Goal: Communication & Community: Connect with others

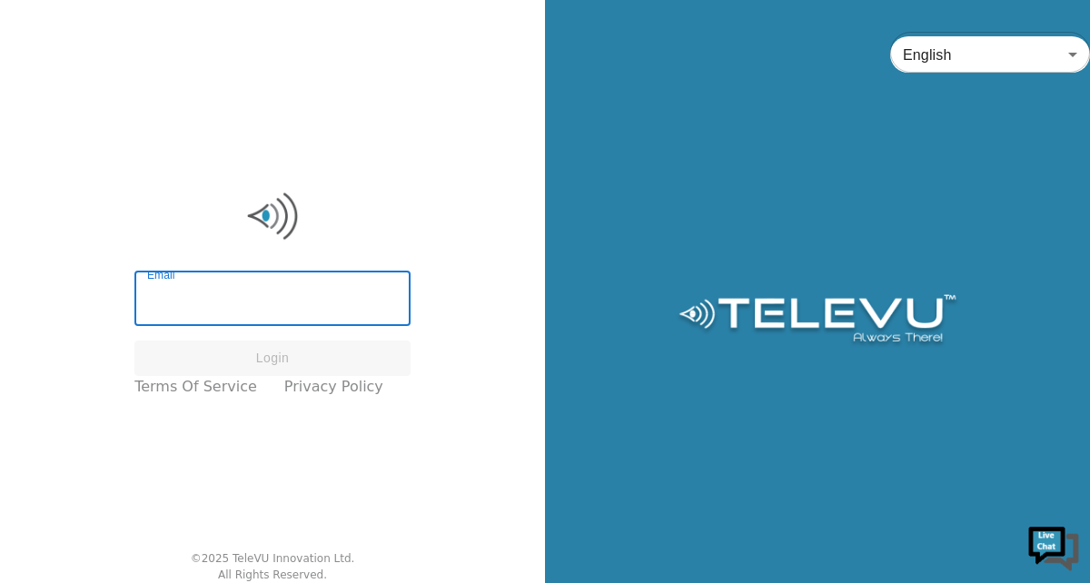
click at [209, 325] on input "Email" at bounding box center [272, 300] width 276 height 51
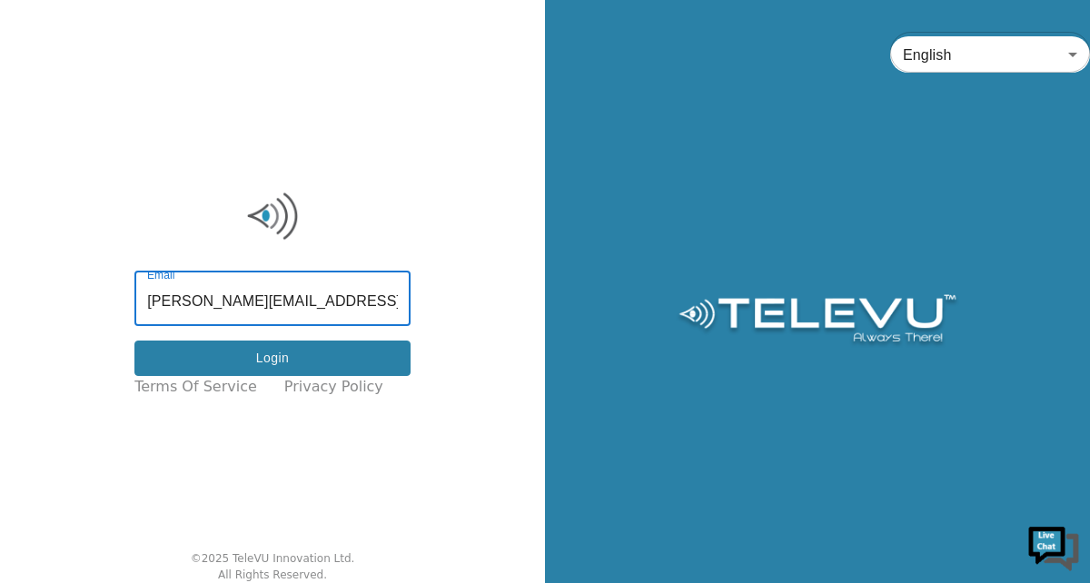
type input "richard.spence@nshealth.ca"
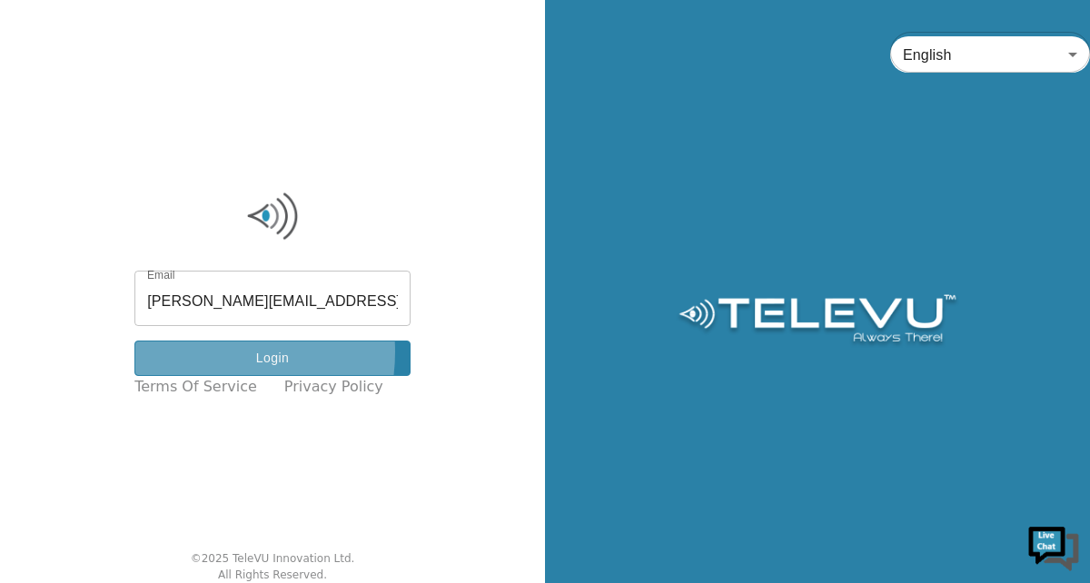
click at [205, 352] on button "Login" at bounding box center [272, 358] width 276 height 35
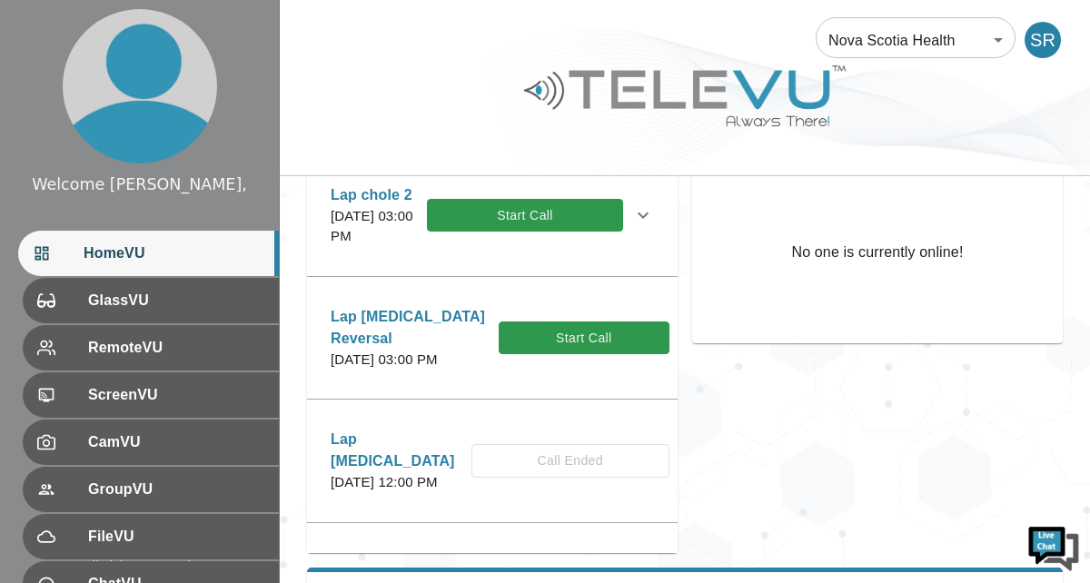
scroll to position [32, 0]
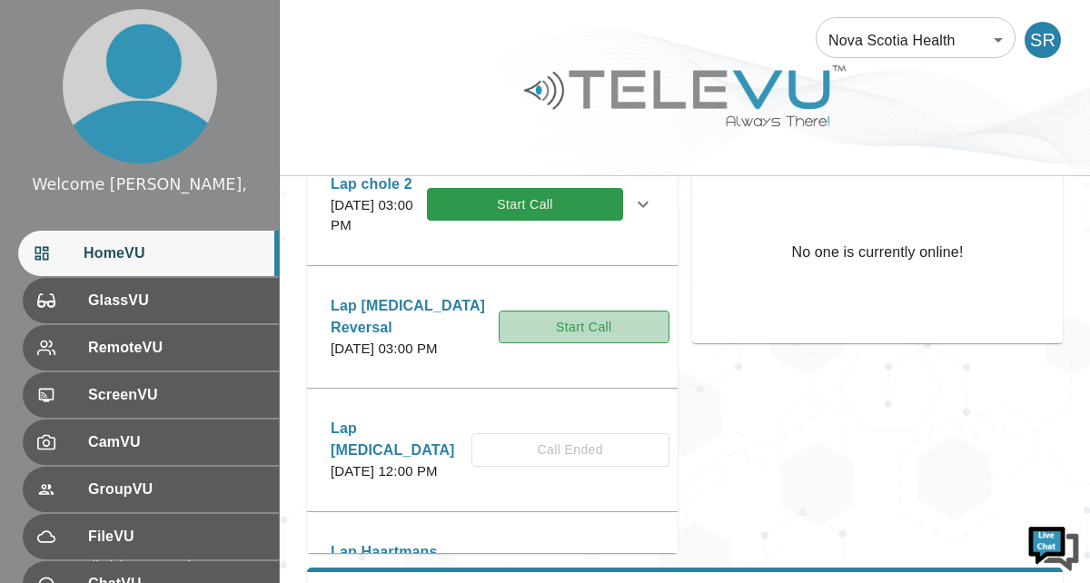
click at [564, 333] on button "Start Call" at bounding box center [584, 328] width 171 height 34
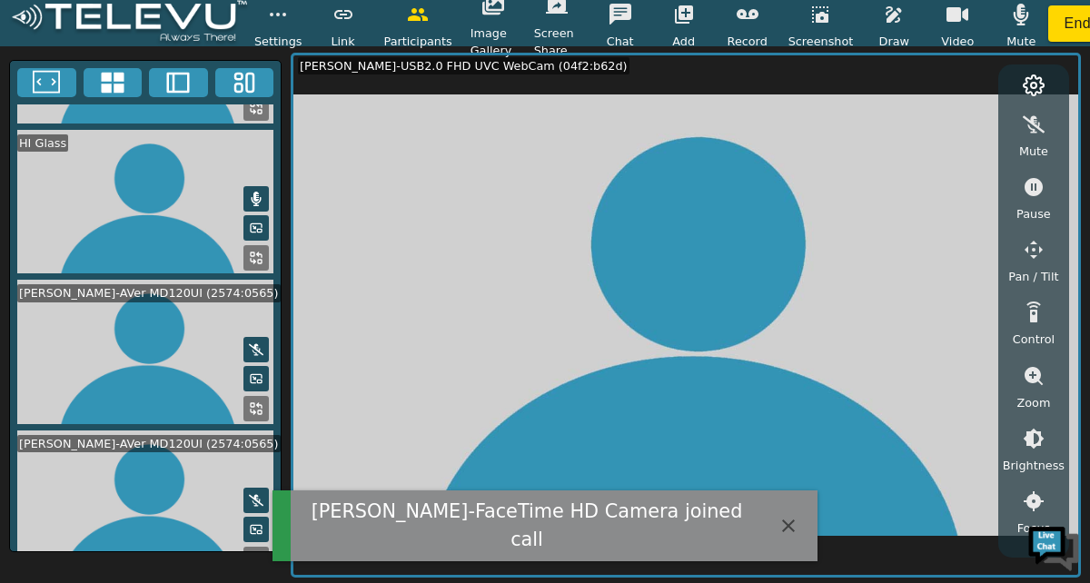
scroll to position [894, 0]
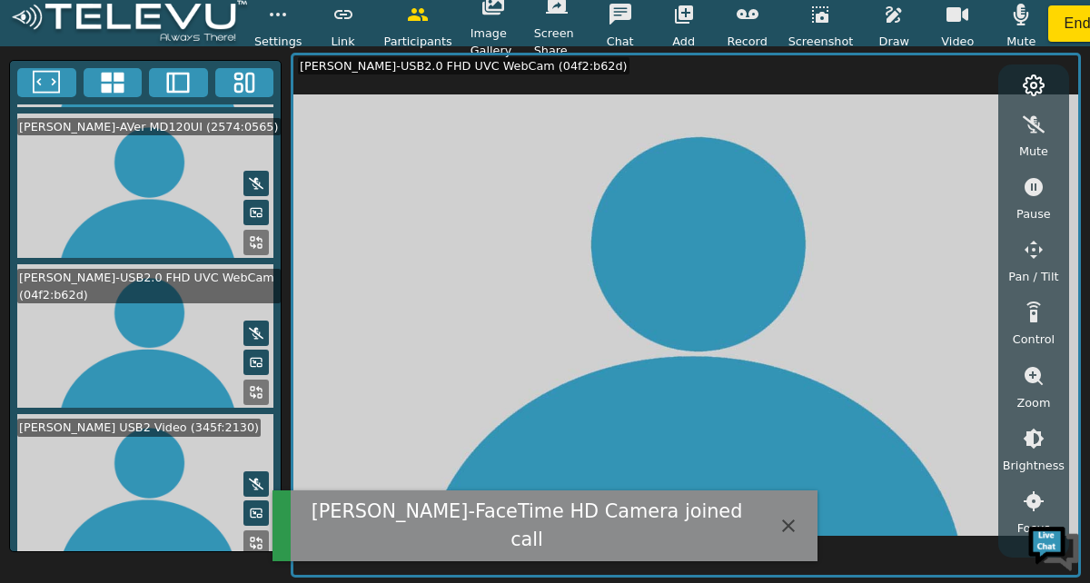
click at [249, 326] on icon at bounding box center [256, 333] width 15 height 15
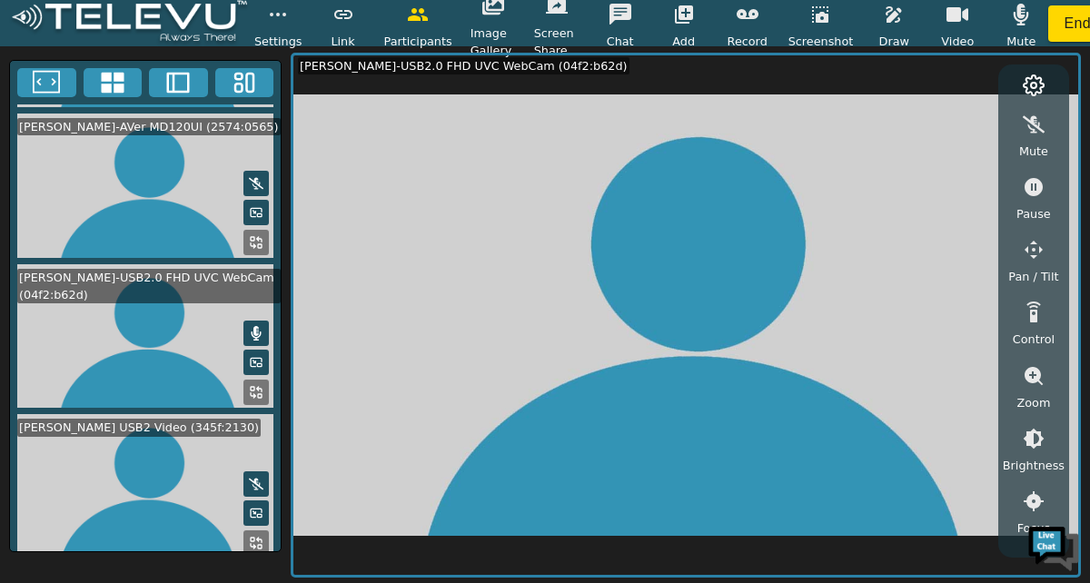
scroll to position [1589, 0]
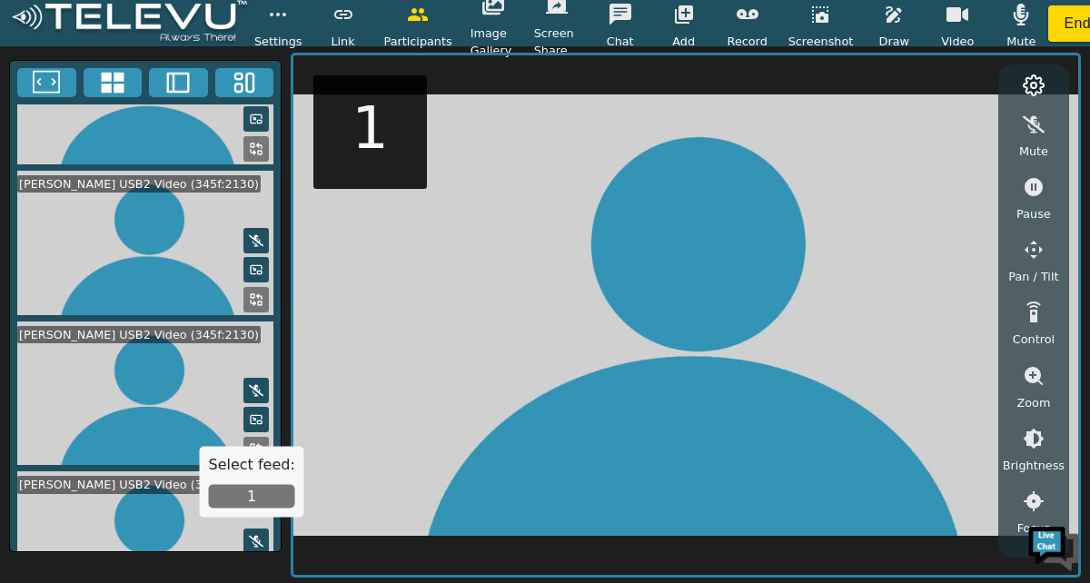
click at [255, 499] on button "1" at bounding box center [252, 497] width 86 height 24
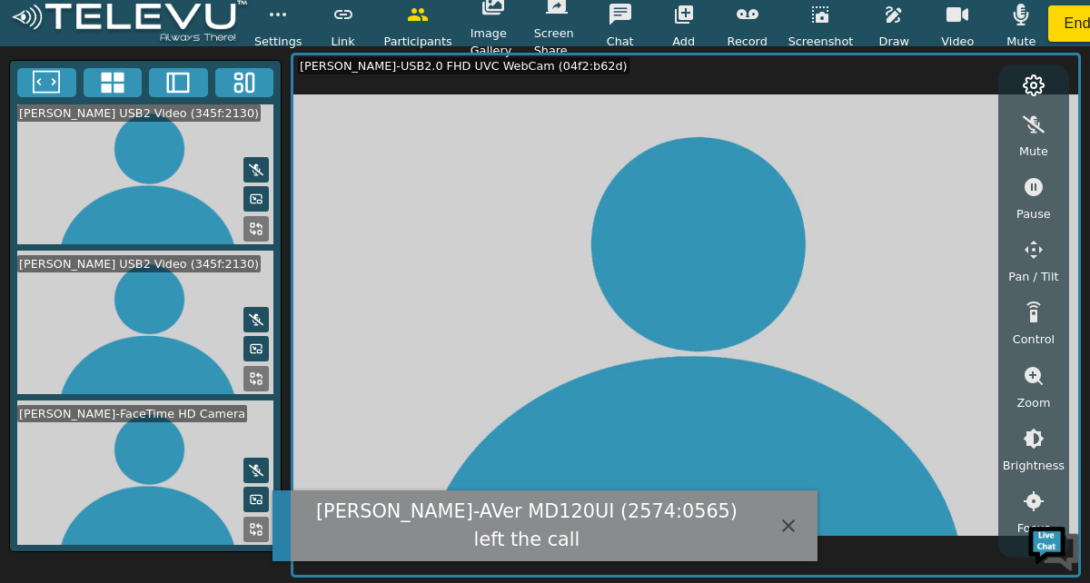
scroll to position [1156, 0]
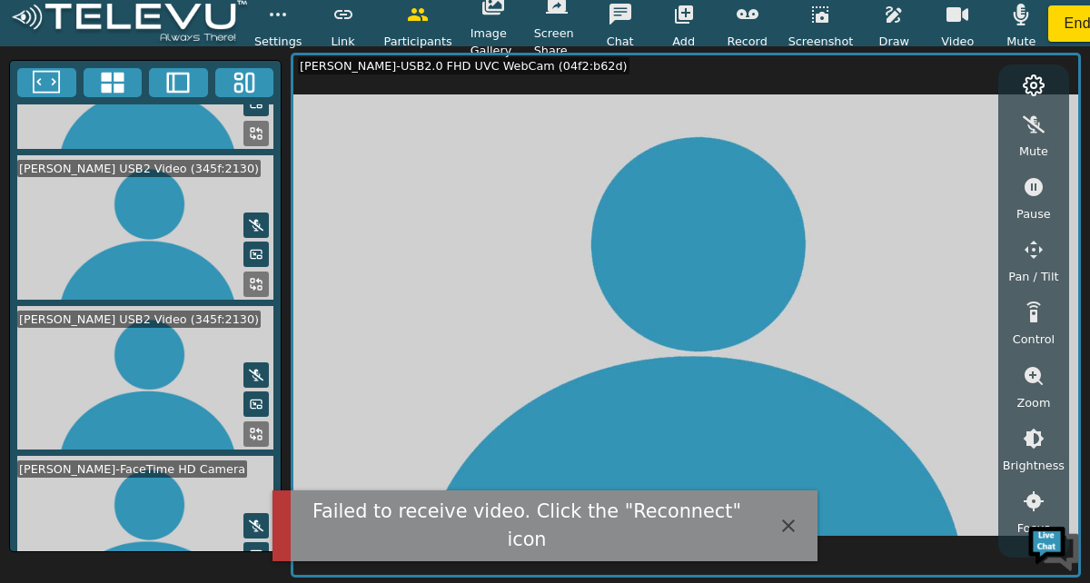
click at [248, 485] on video at bounding box center [145, 528] width 271 height 144
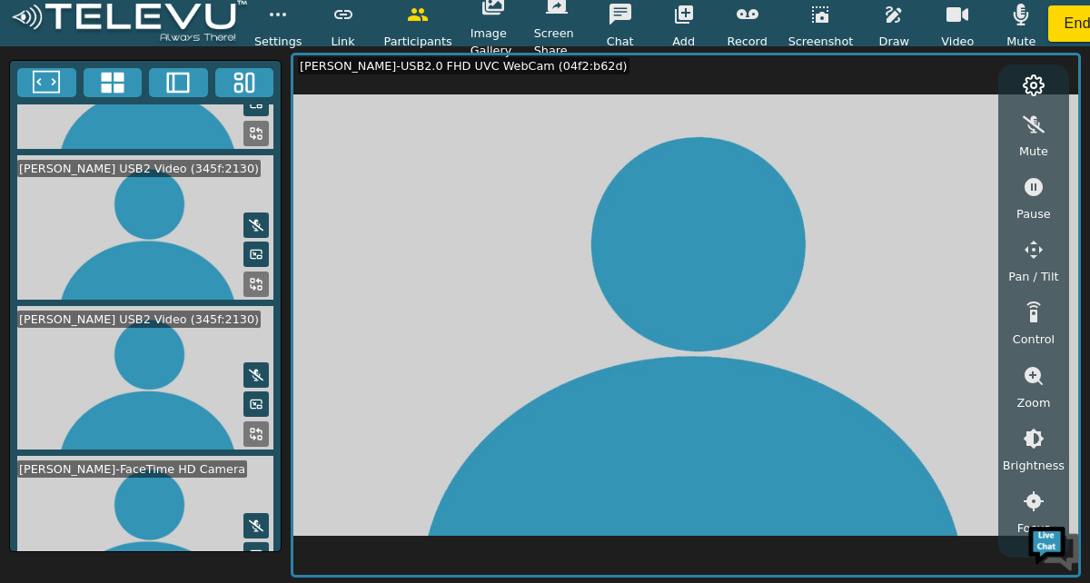
click at [248, 513] on button at bounding box center [256, 525] width 25 height 25
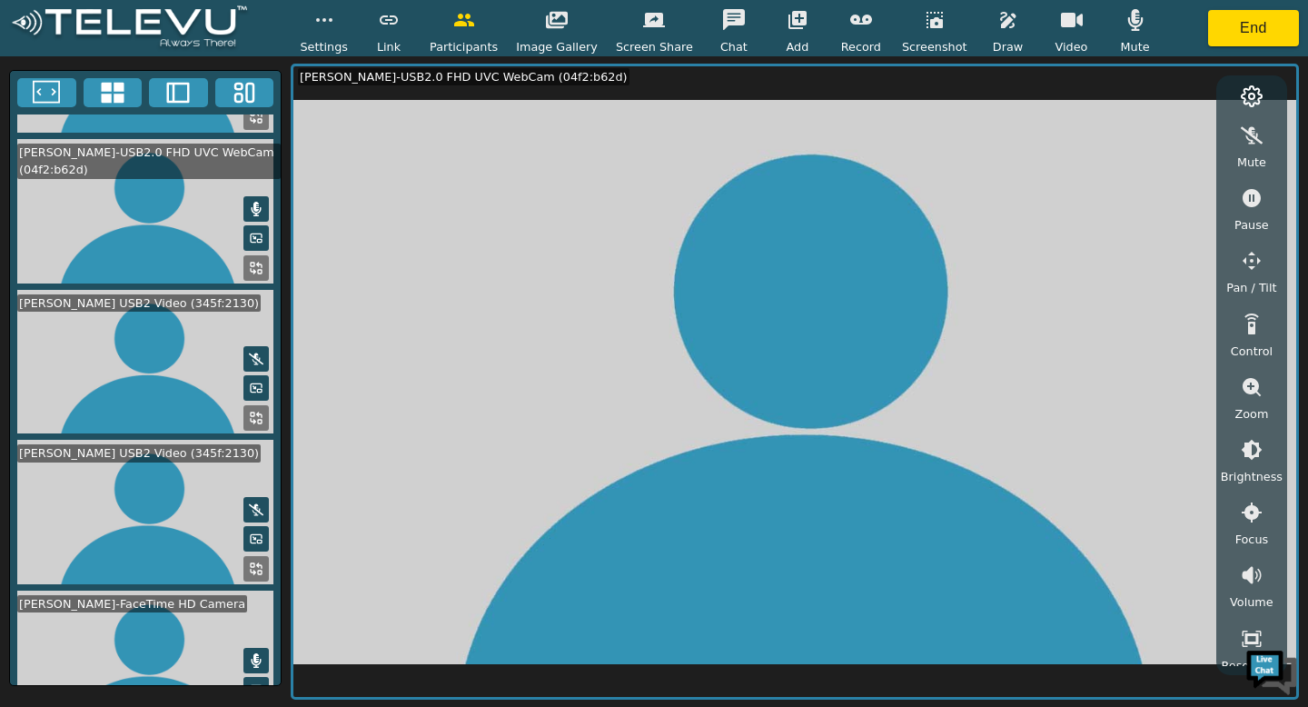
scroll to position [0, 0]
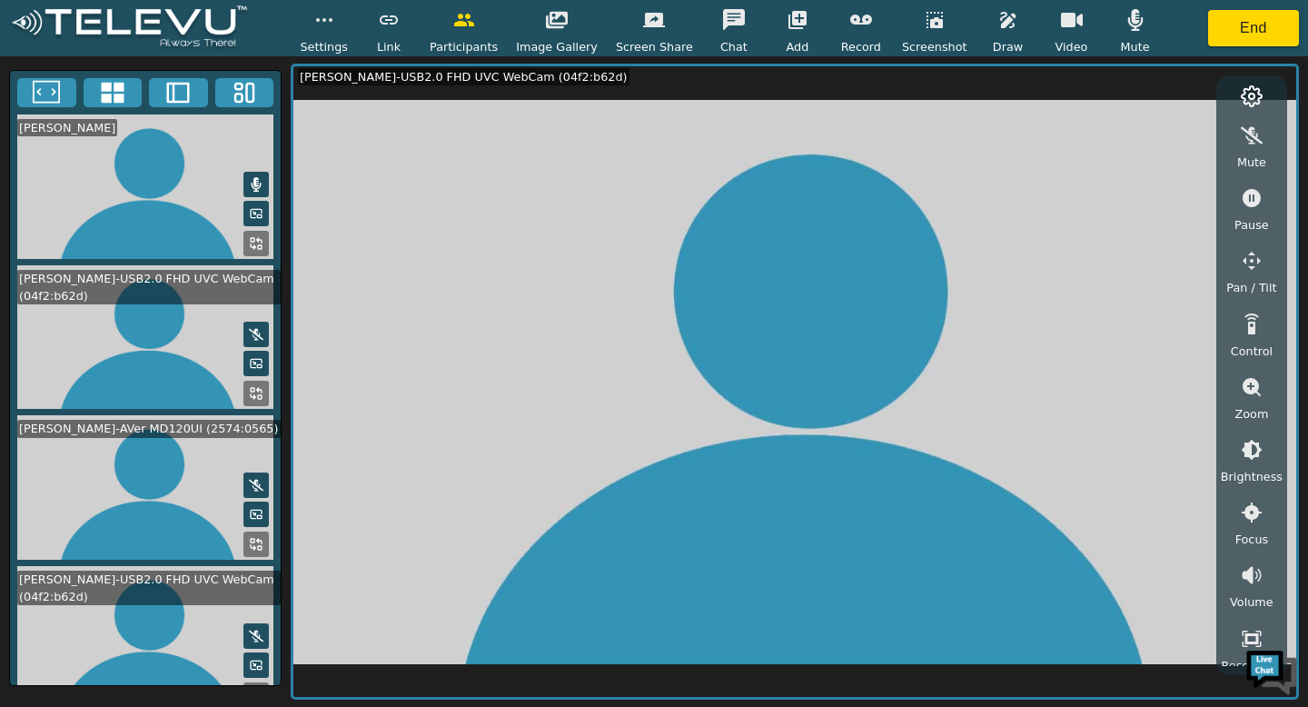
click at [1089, 572] on icon "button" at bounding box center [1252, 575] width 22 height 22
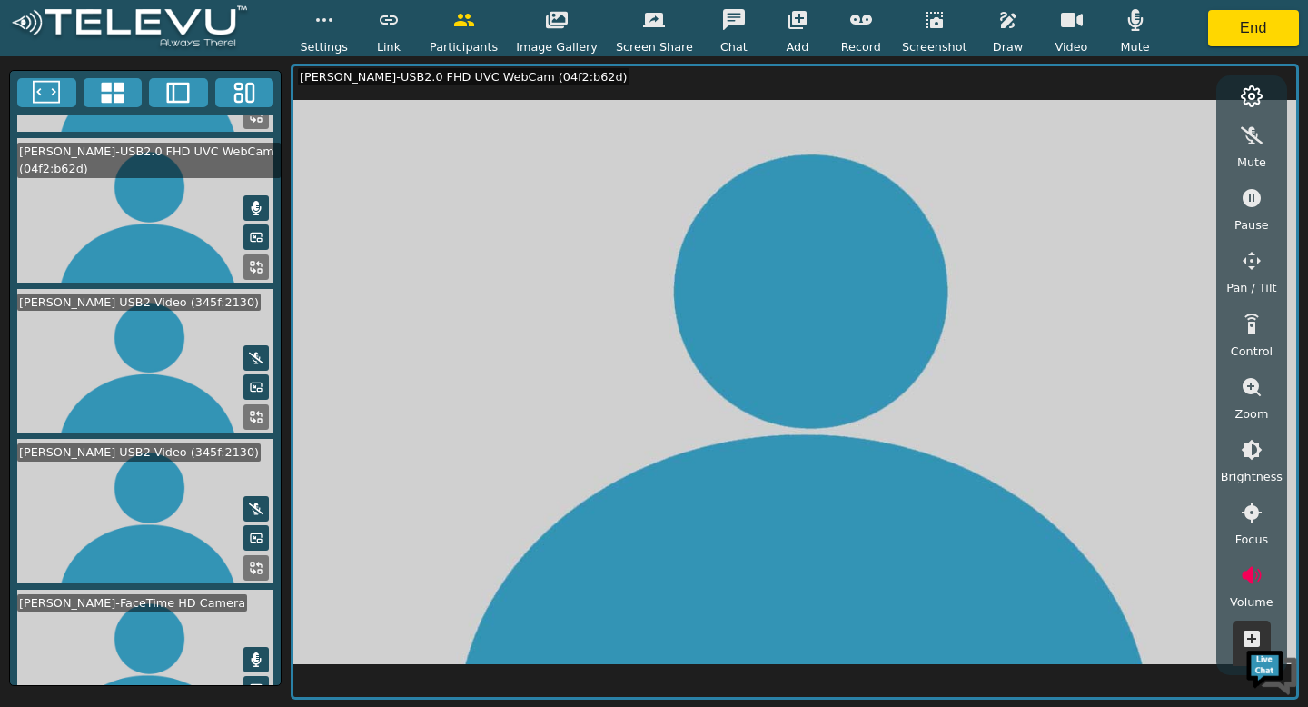
click at [1089, 572] on icon "button" at bounding box center [1252, 575] width 22 height 22
click at [249, 582] on icon at bounding box center [256, 718] width 15 height 15
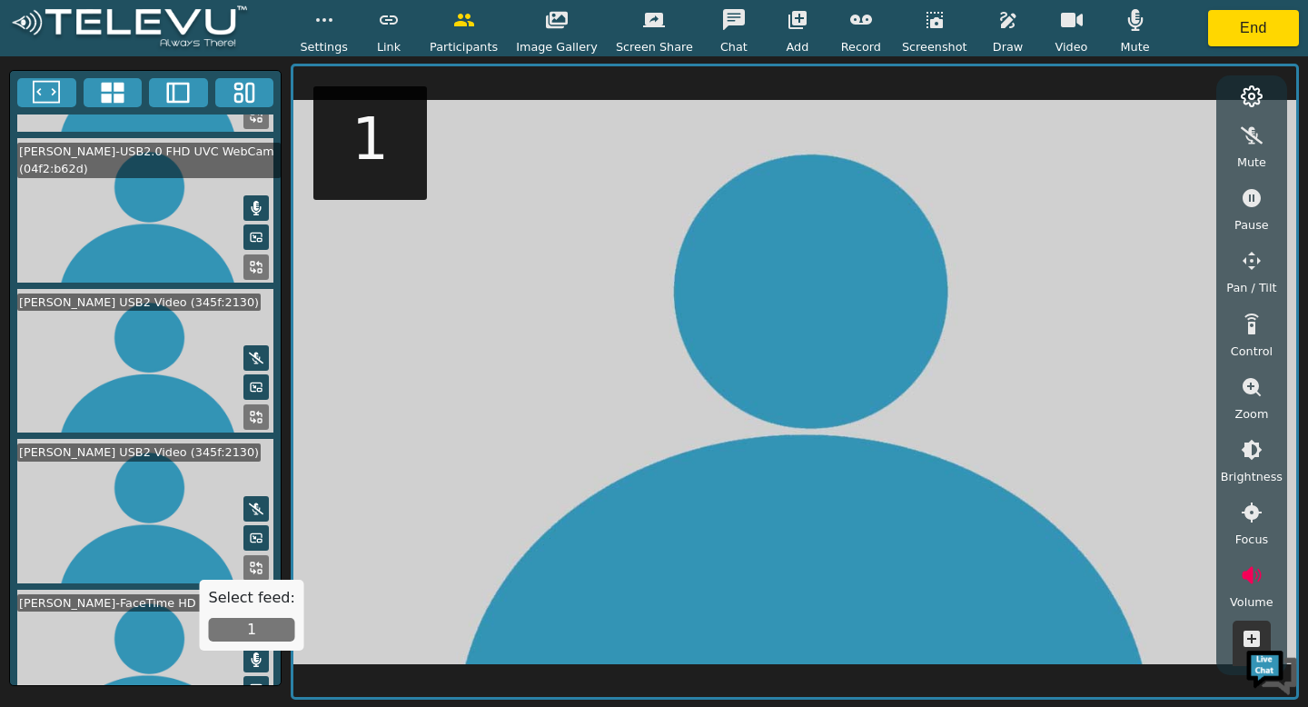
click at [256, 582] on button "1" at bounding box center [252, 630] width 86 height 24
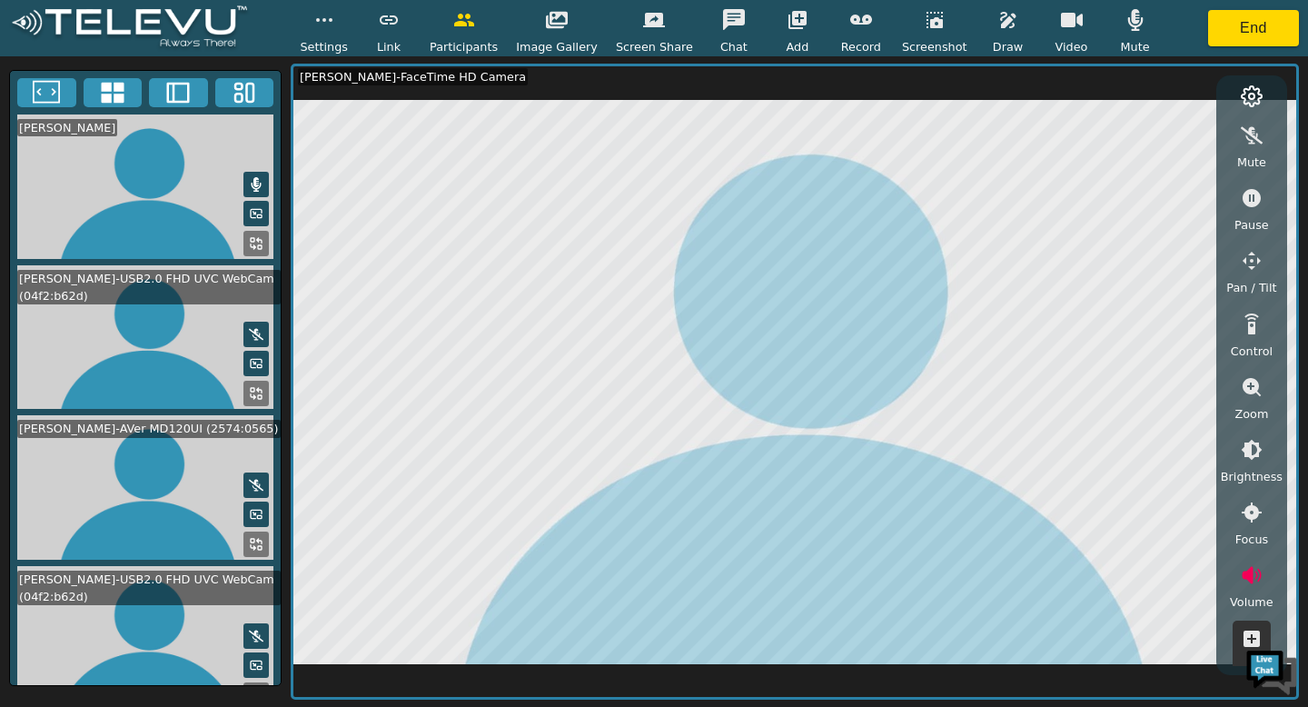
scroll to position [998, 0]
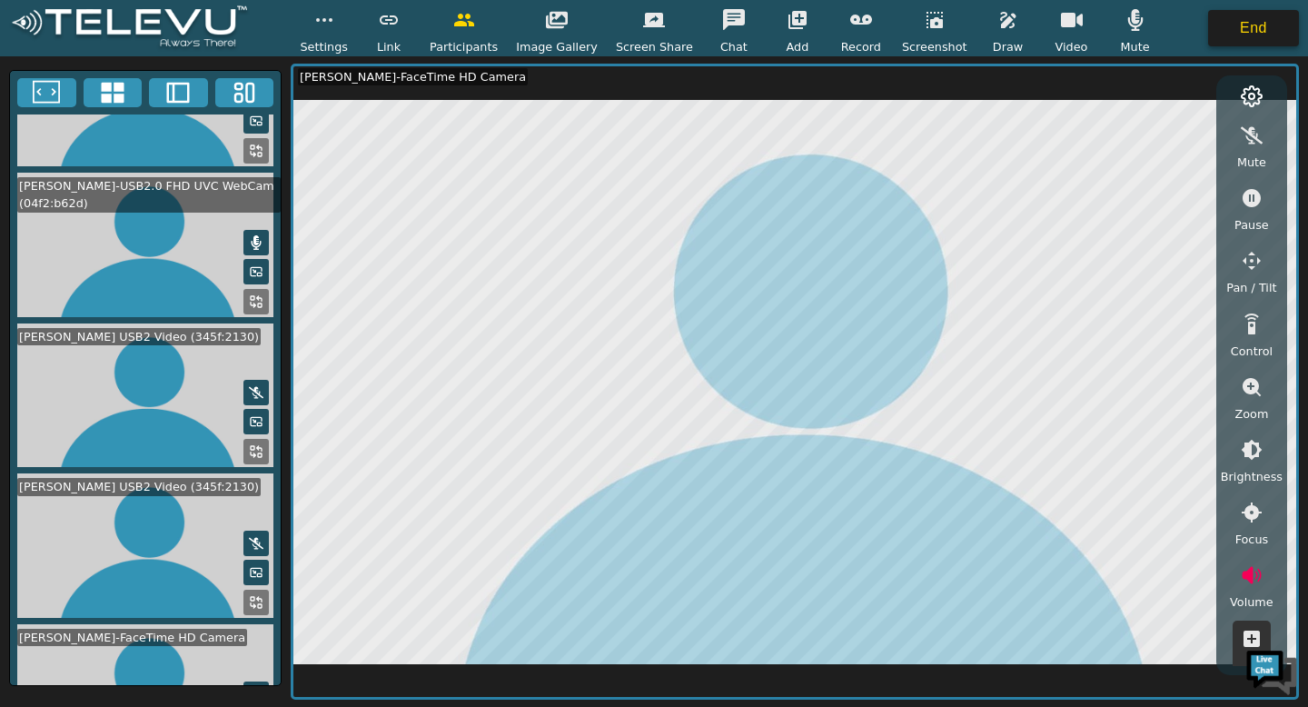
click at [1089, 32] on button "End" at bounding box center [1253, 28] width 91 height 36
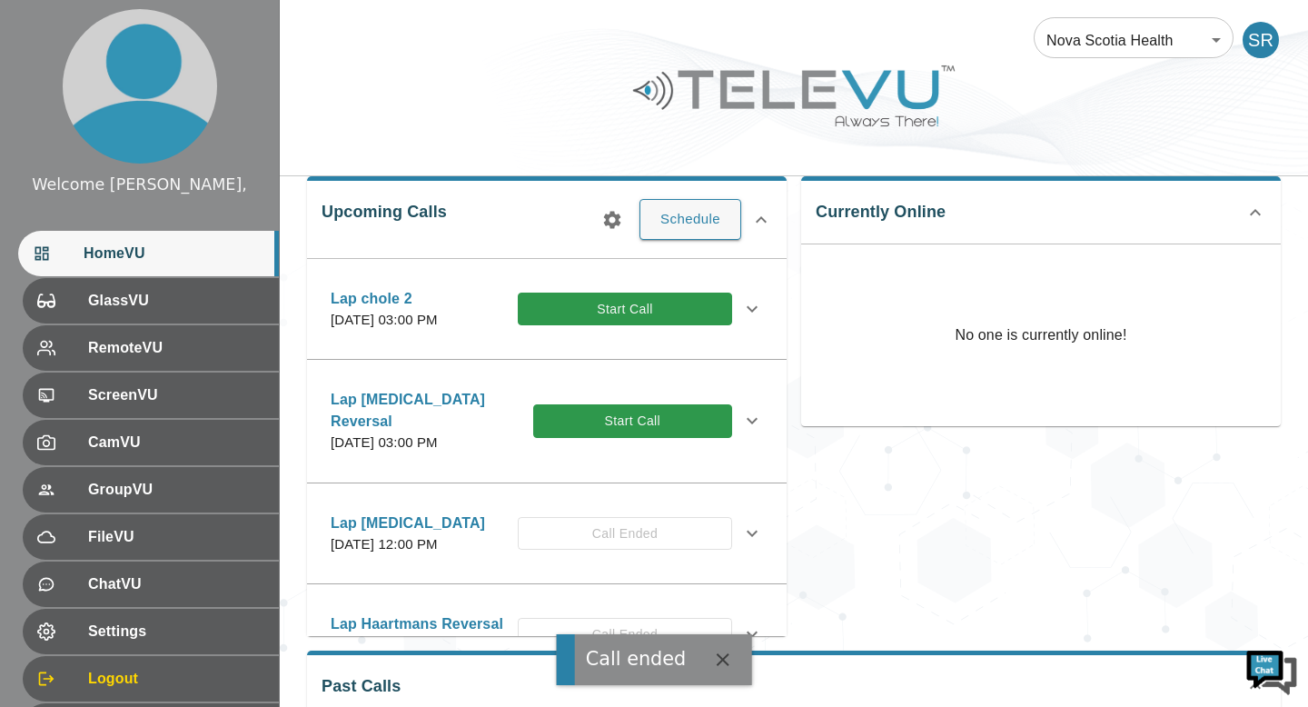
scroll to position [293, 0]
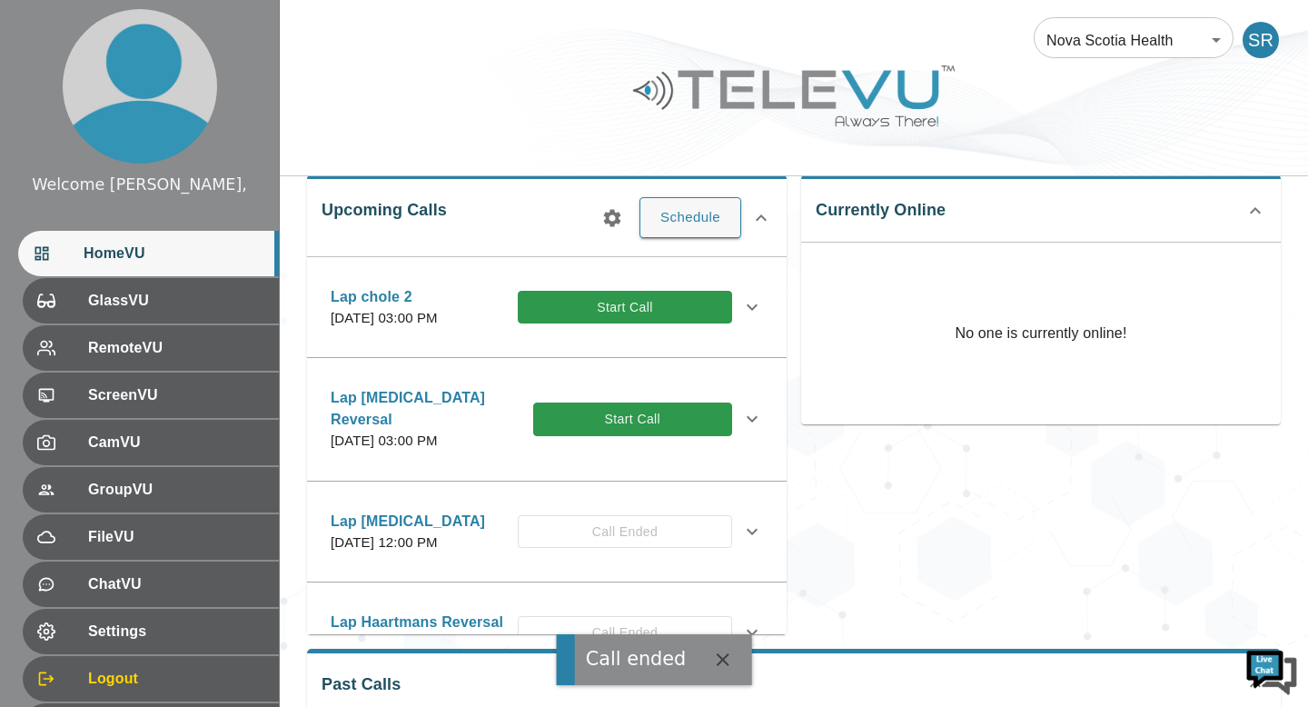
click at [627, 431] on button "Start Call" at bounding box center [632, 420] width 199 height 34
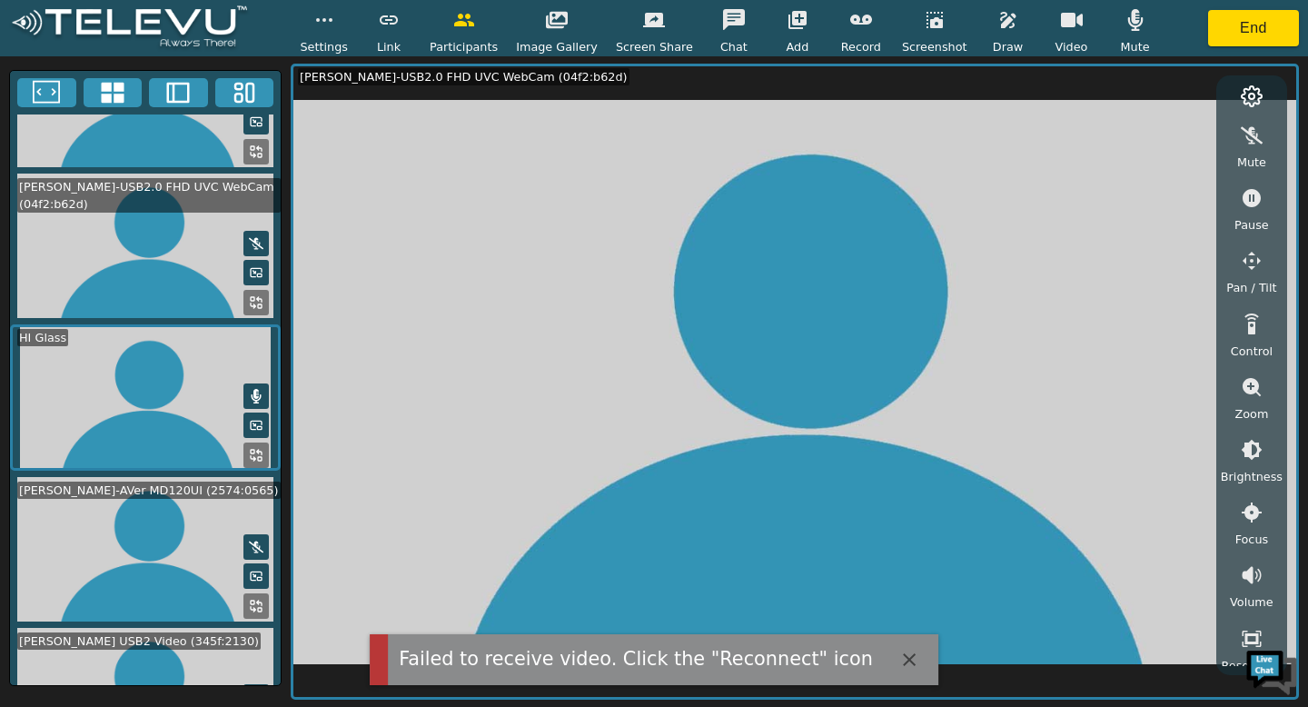
scroll to position [393, 0]
click at [347, 38] on span "Settings" at bounding box center [324, 46] width 48 height 17
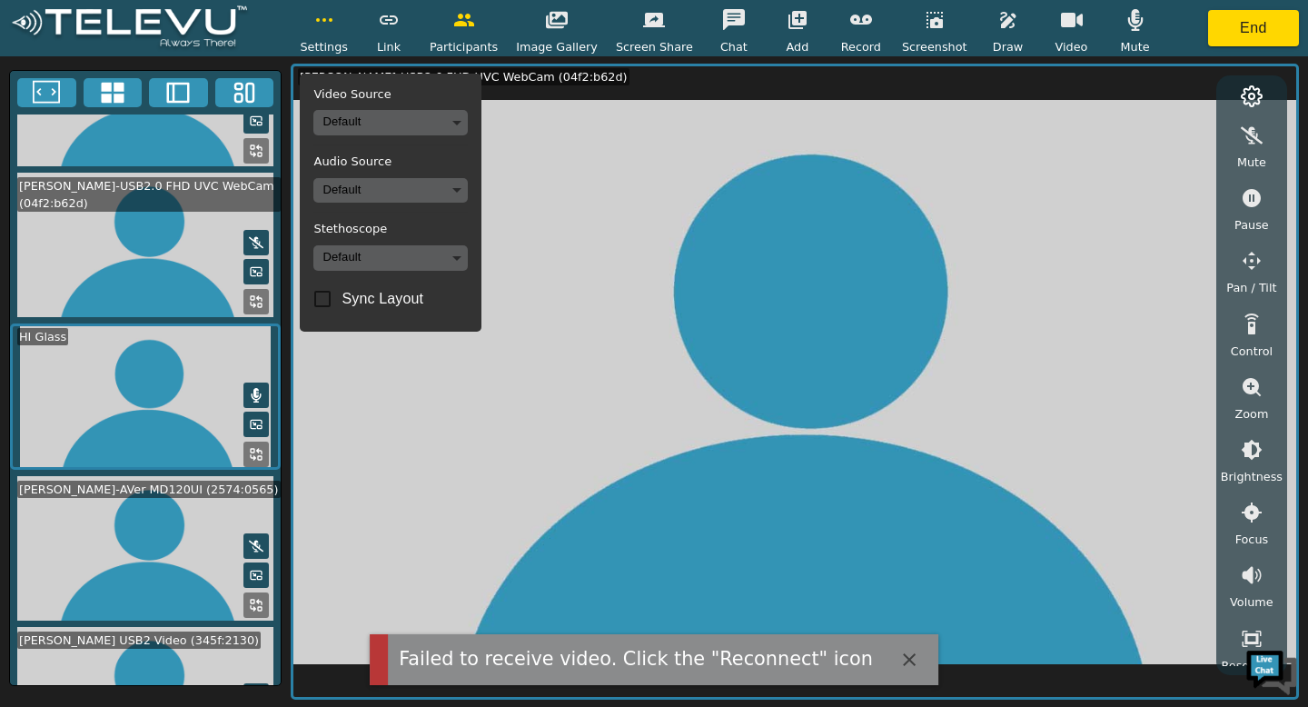
click at [632, 175] on video at bounding box center [794, 381] width 1003 height 631
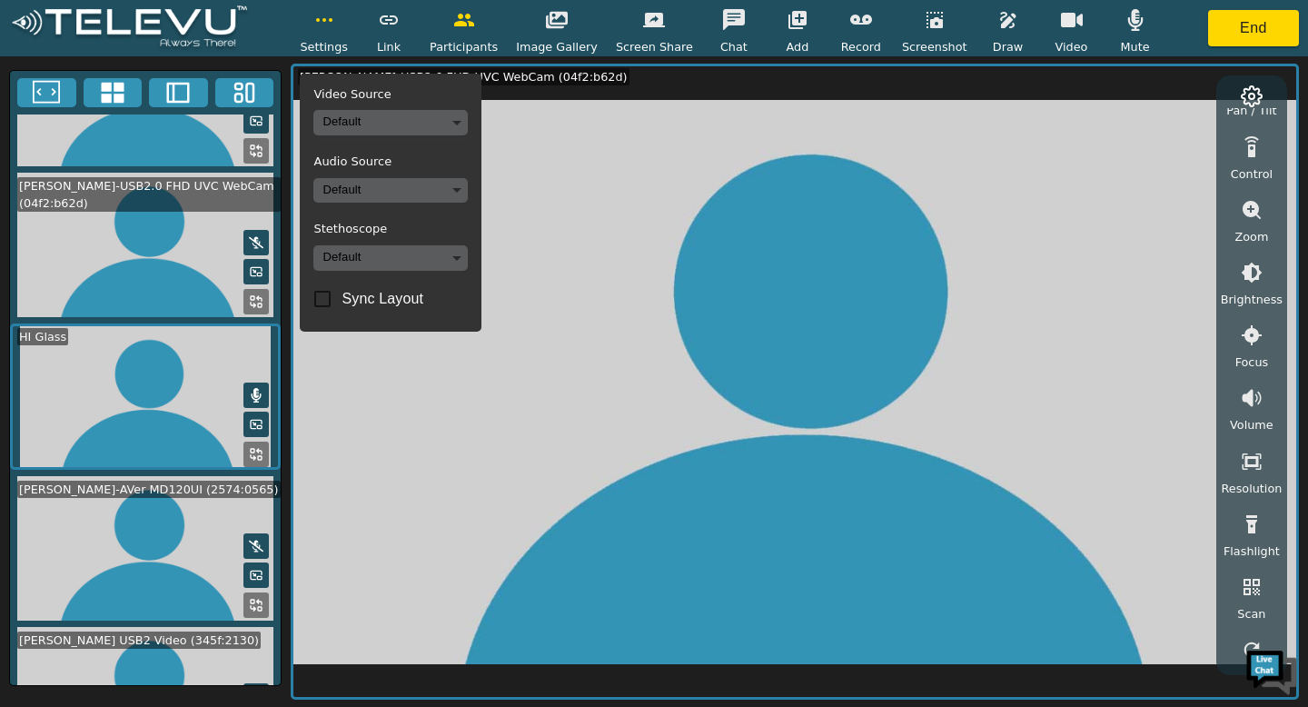
scroll to position [197, 0]
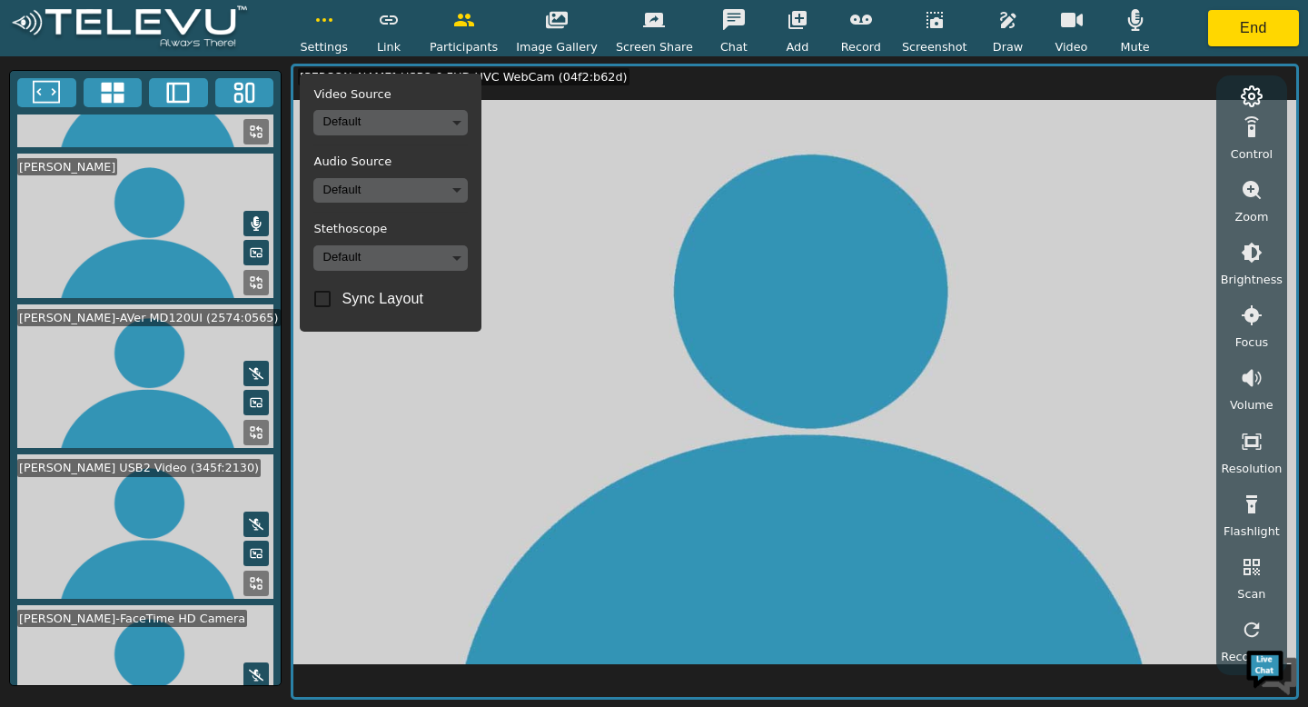
click at [254, 576] on icon at bounding box center [256, 583] width 15 height 15
click at [253, 582] on button "1" at bounding box center [252, 581] width 86 height 24
click at [249, 576] on icon at bounding box center [256, 583] width 15 height 15
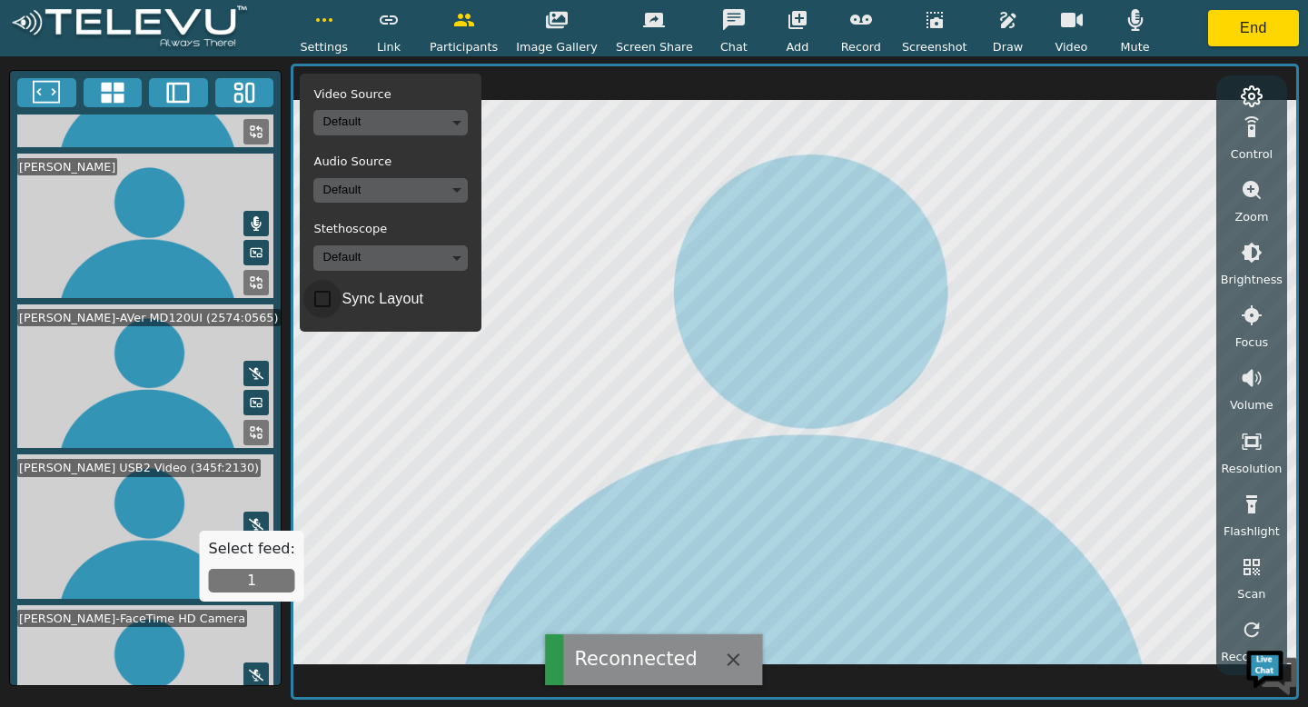
click at [341, 304] on input "Sync Layout" at bounding box center [322, 299] width 38 height 38
checkbox input "true"
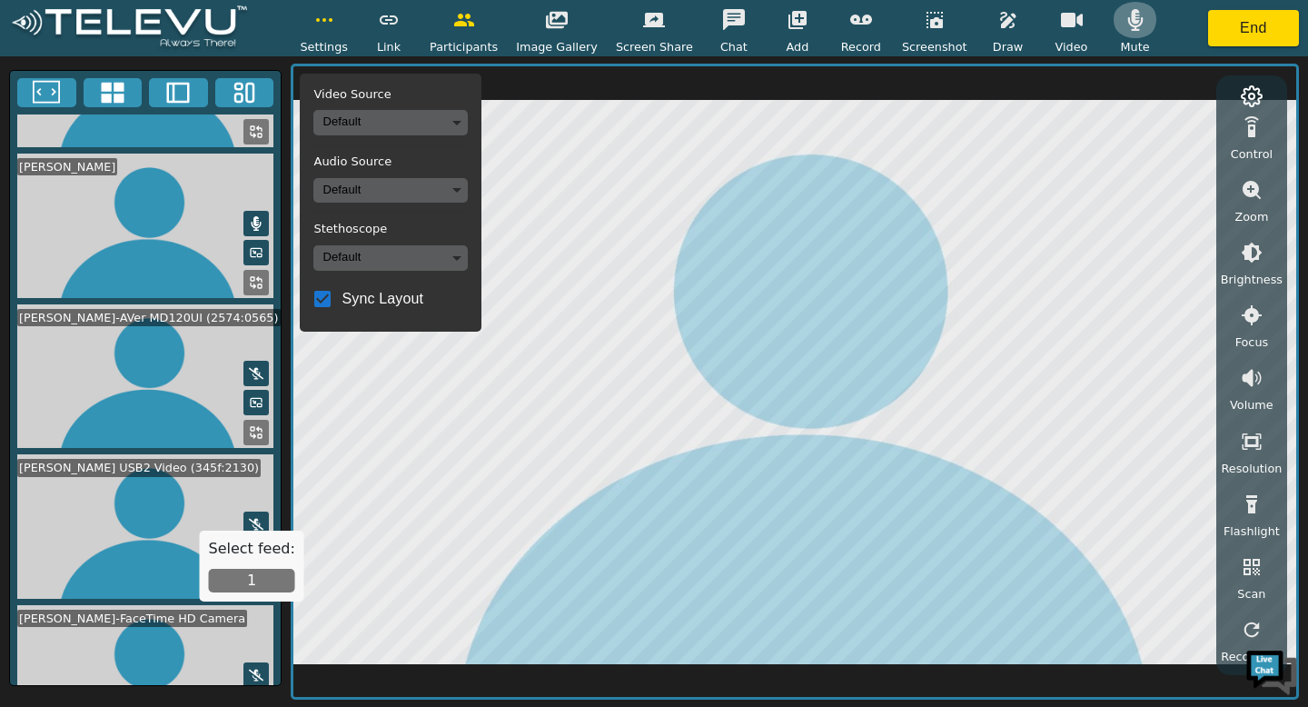
click at [1089, 29] on icon "button" at bounding box center [1135, 20] width 15 height 22
click at [1089, 19] on icon "button" at bounding box center [1135, 20] width 15 height 22
click at [1089, 29] on icon "button" at bounding box center [1136, 20] width 22 height 22
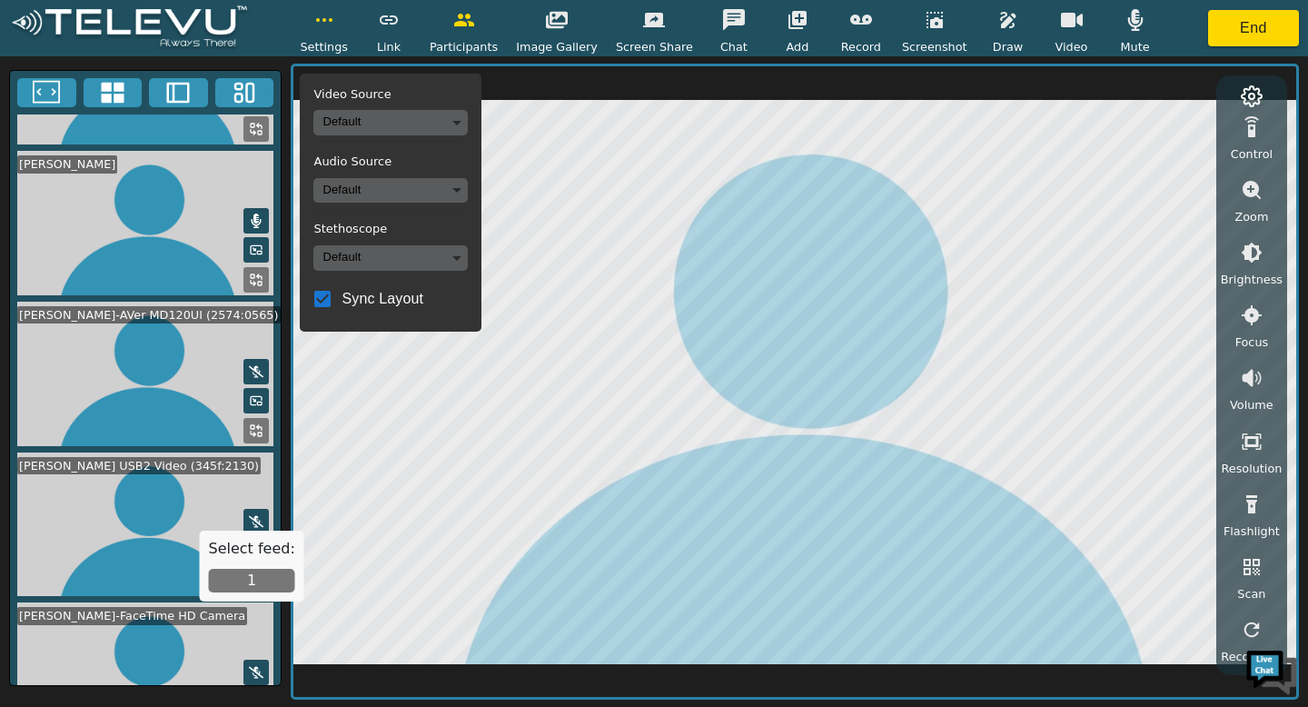
scroll to position [1466, 0]
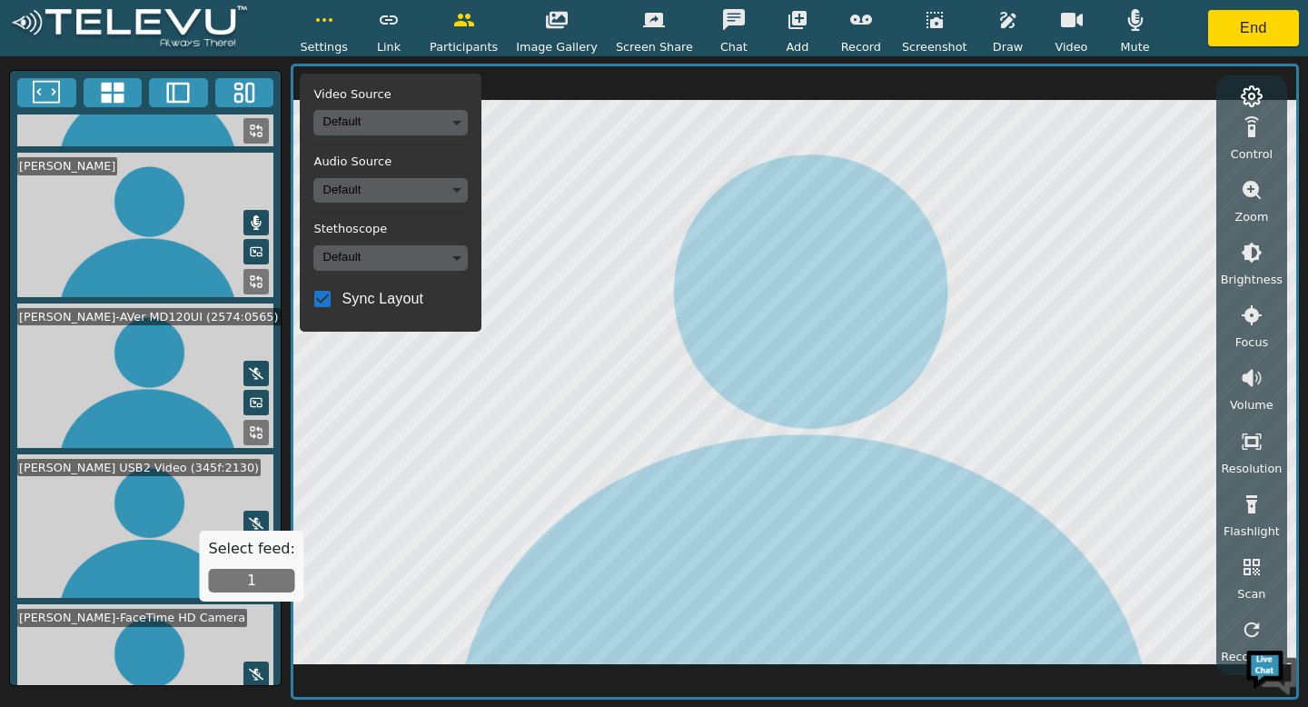
click at [233, 577] on button "1" at bounding box center [252, 581] width 86 height 24
click at [1061, 24] on icon "button" at bounding box center [1072, 20] width 22 height 15
click at [1061, 24] on icon "button" at bounding box center [1072, 20] width 22 height 22
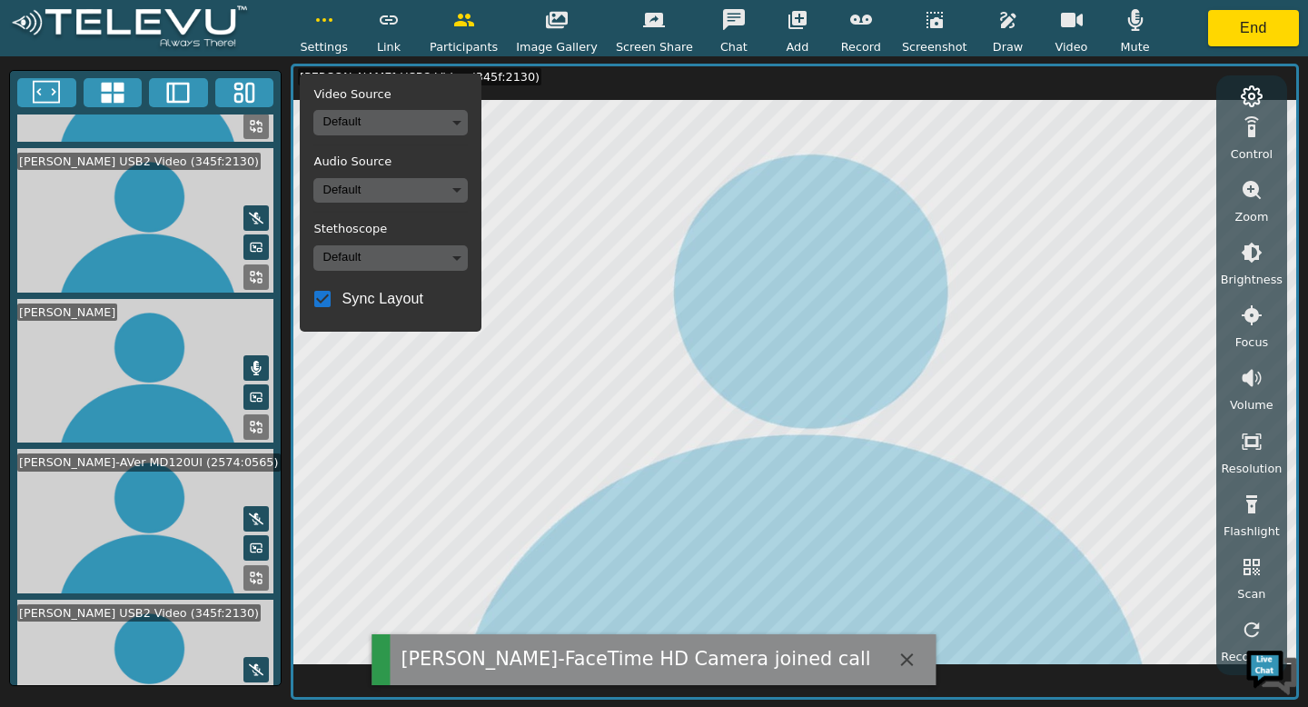
scroll to position [1471, 0]
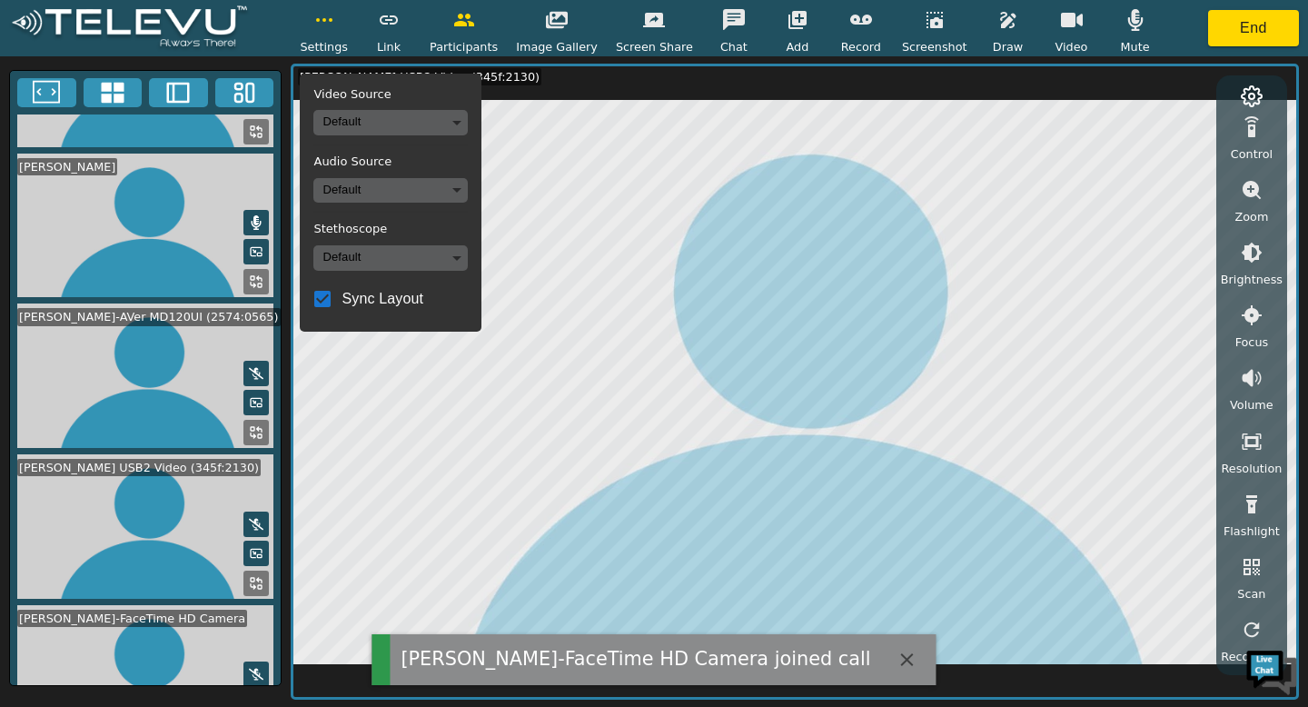
click at [897, 582] on icon "button" at bounding box center [908, 660] width 22 height 22
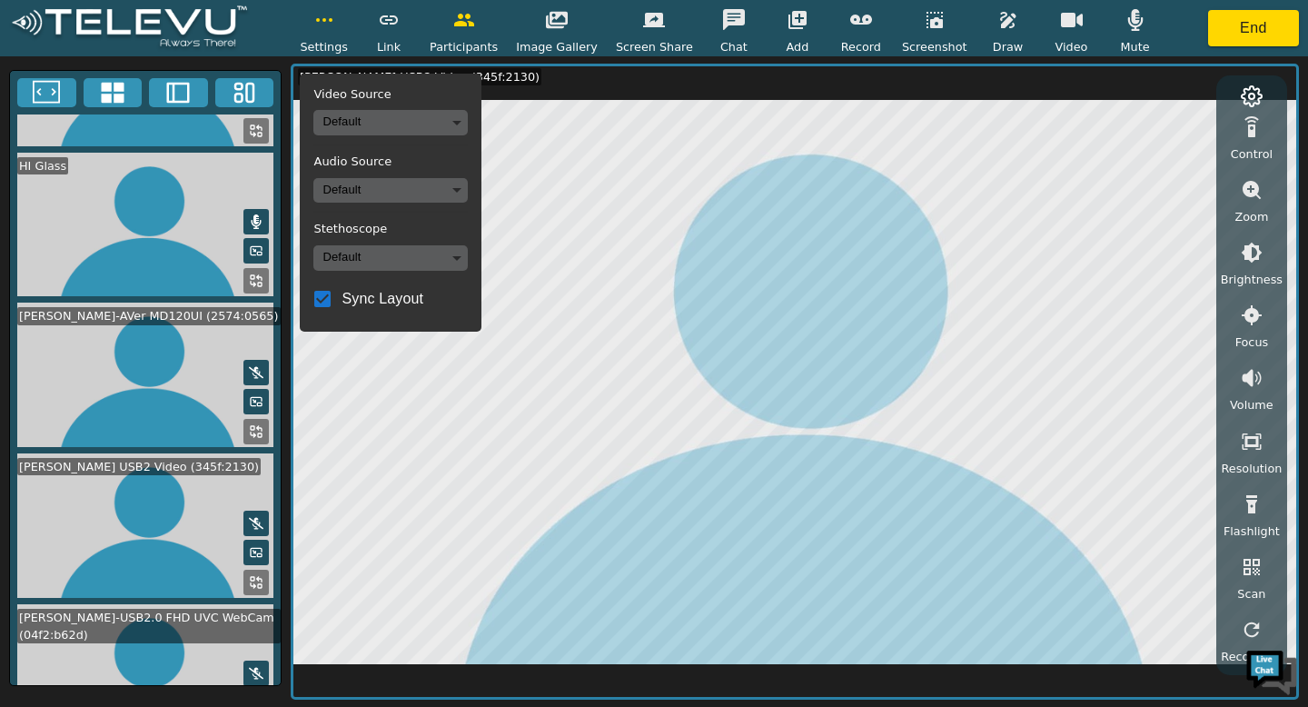
scroll to position [598, 0]
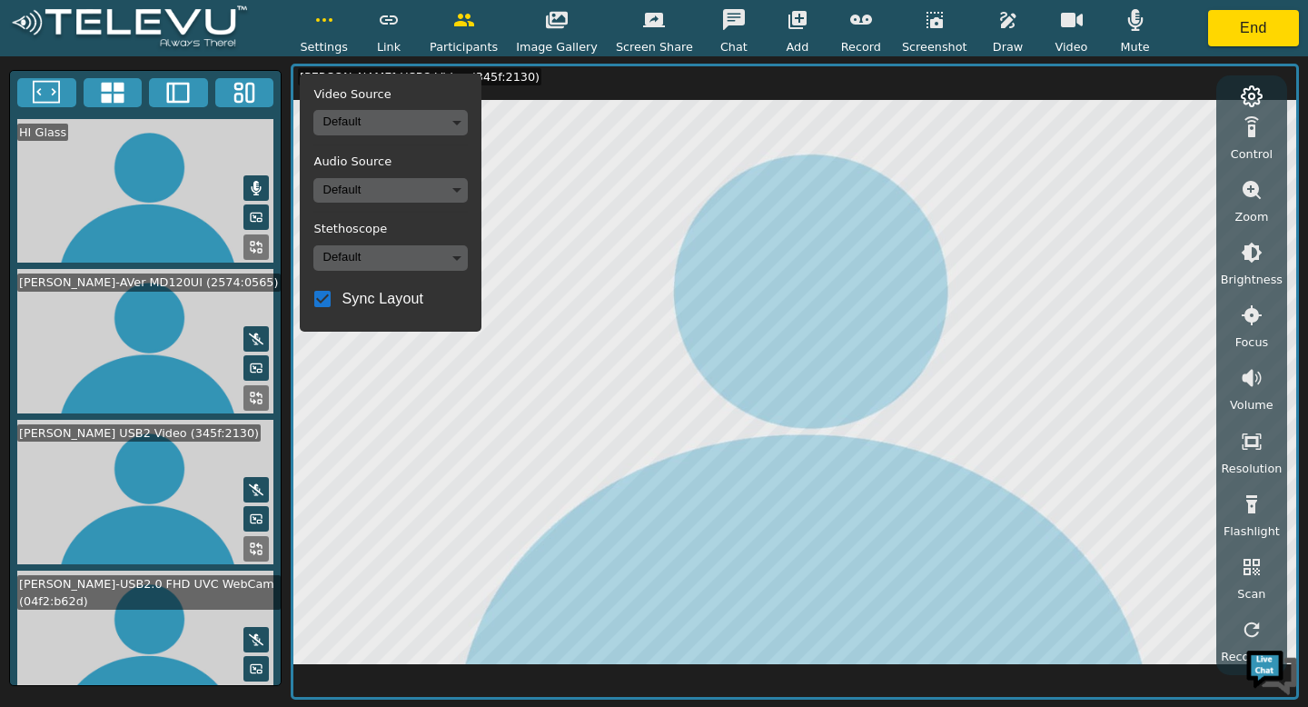
click at [1089, 34] on button "button" at bounding box center [1135, 20] width 45 height 36
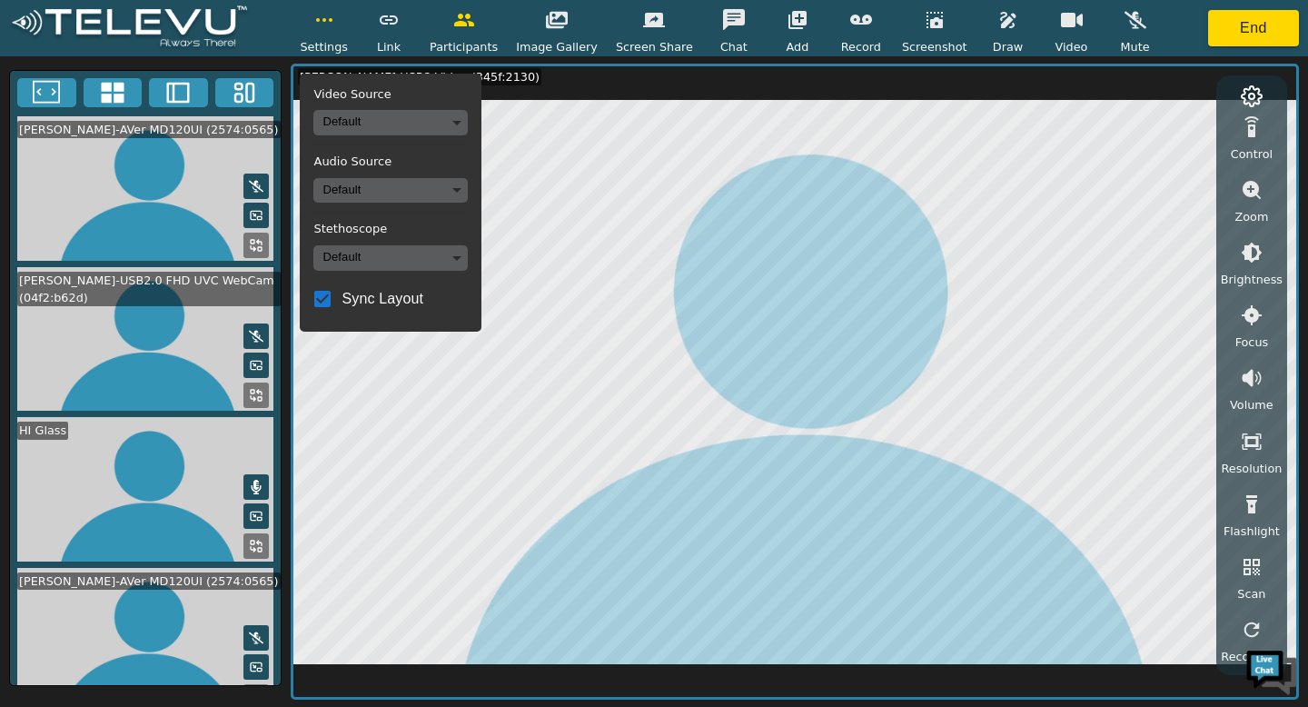
scroll to position [0, 0]
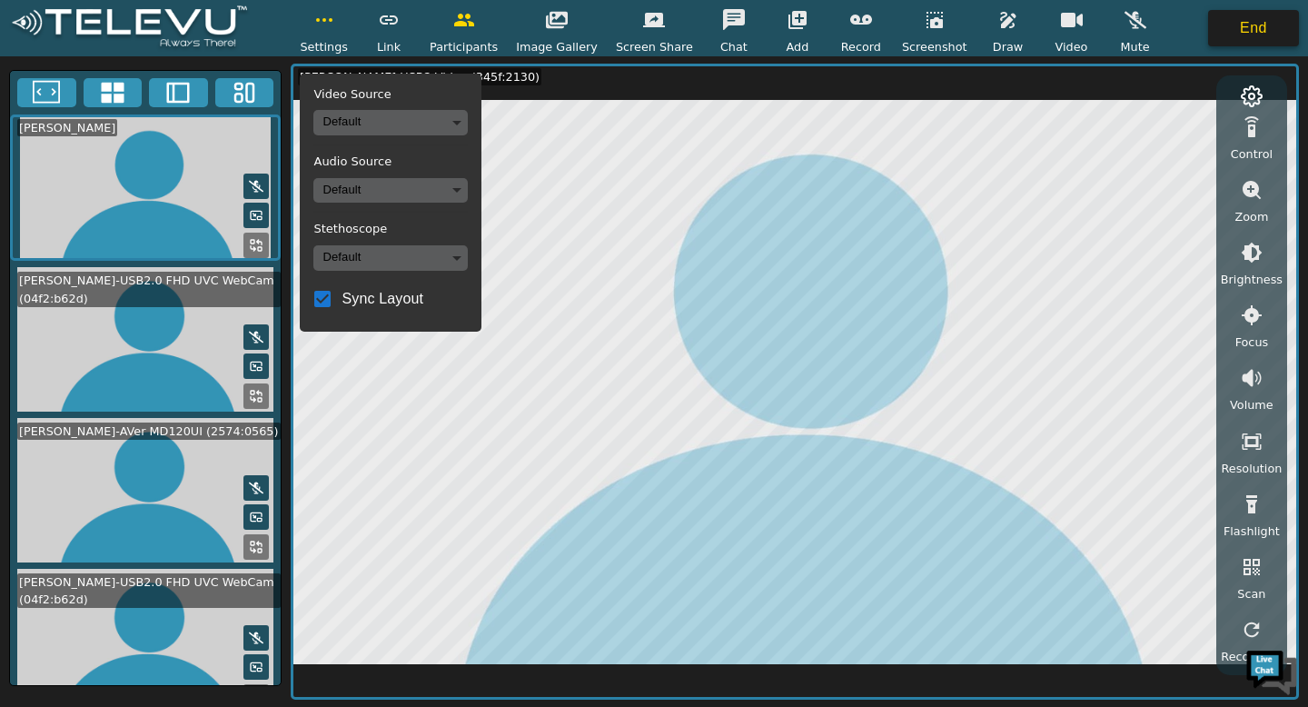
click at [1089, 24] on button "End" at bounding box center [1253, 28] width 91 height 36
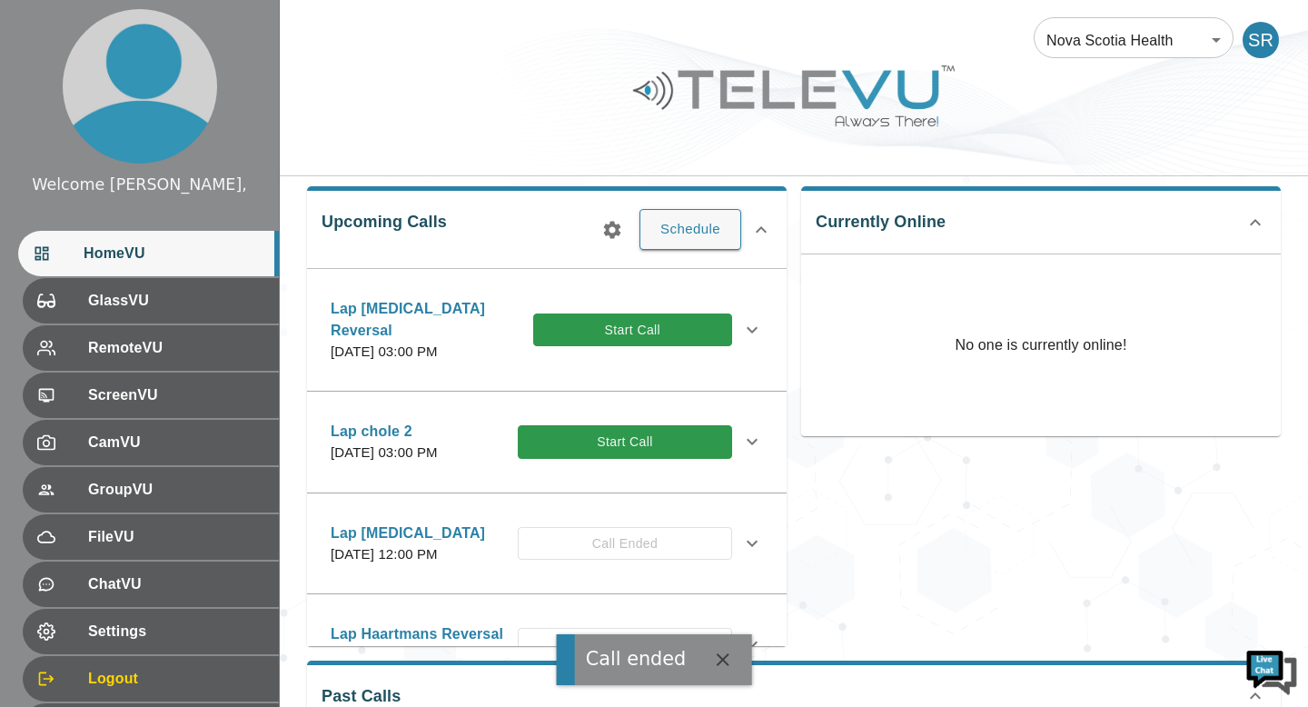
scroll to position [353, 0]
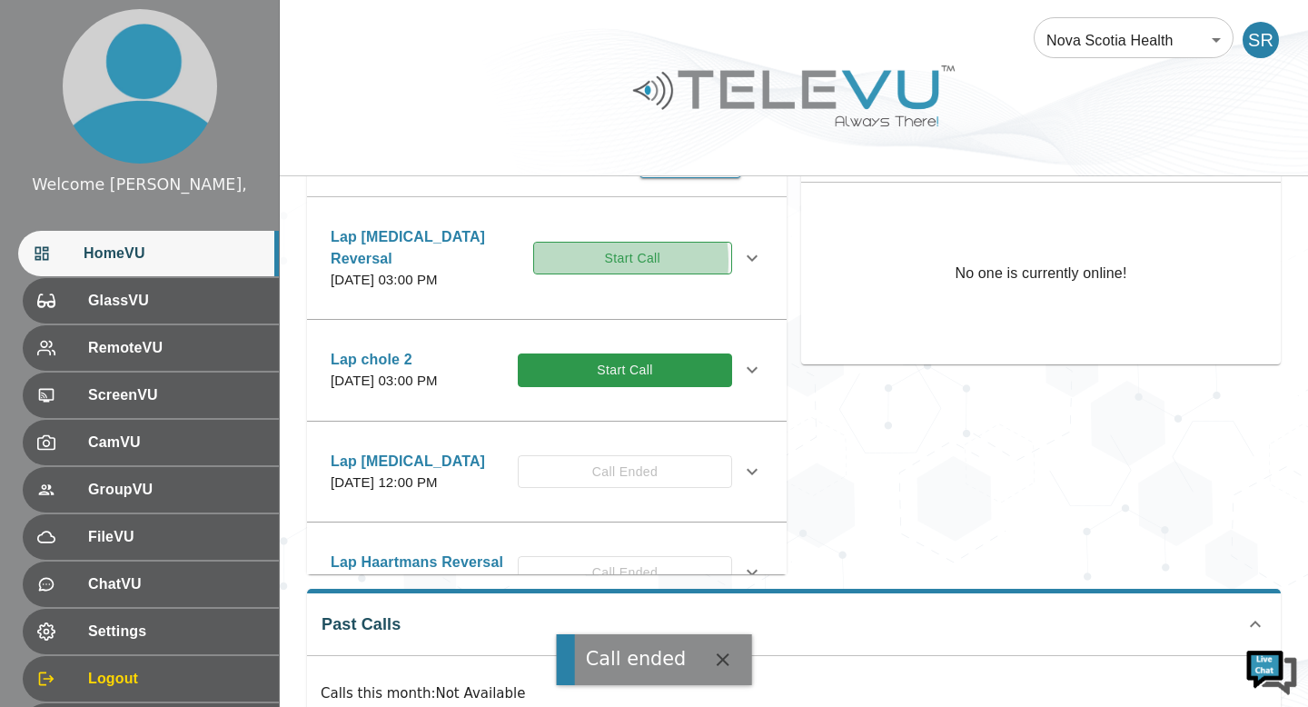
click at [589, 261] on button "Start Call" at bounding box center [632, 259] width 199 height 34
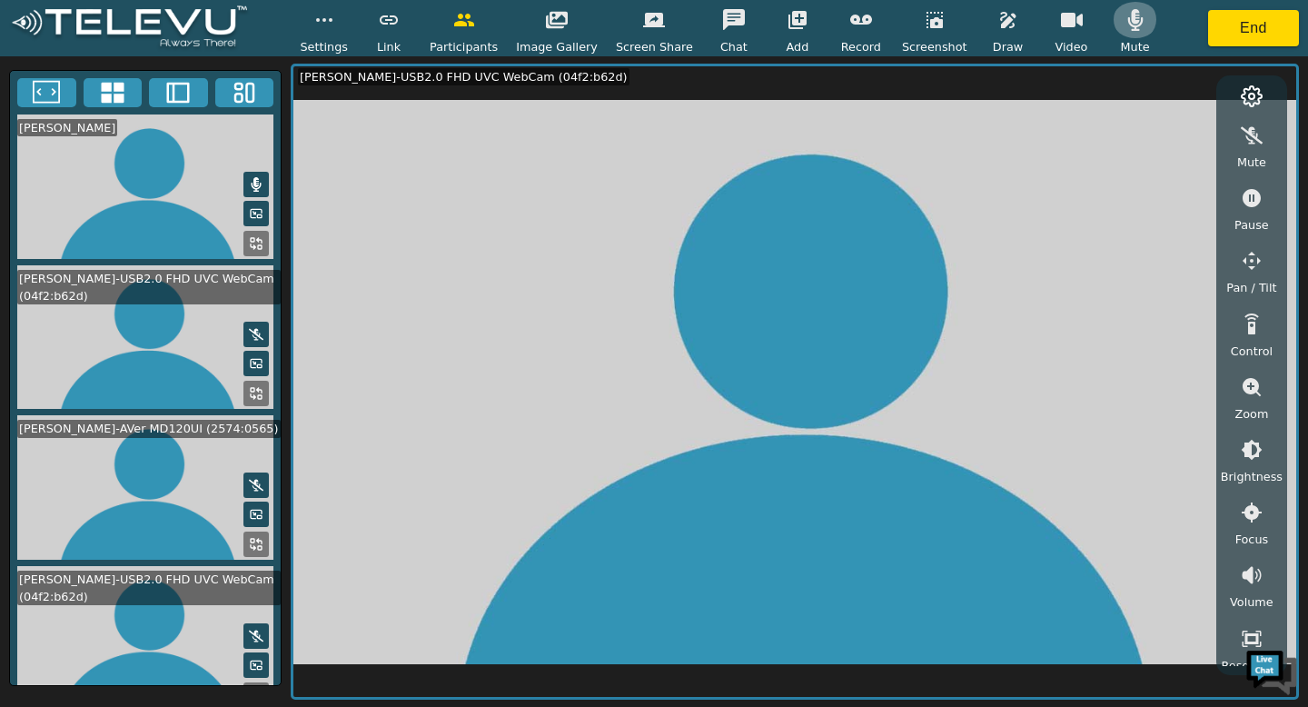
click at [1089, 22] on icon "button" at bounding box center [1136, 20] width 22 height 22
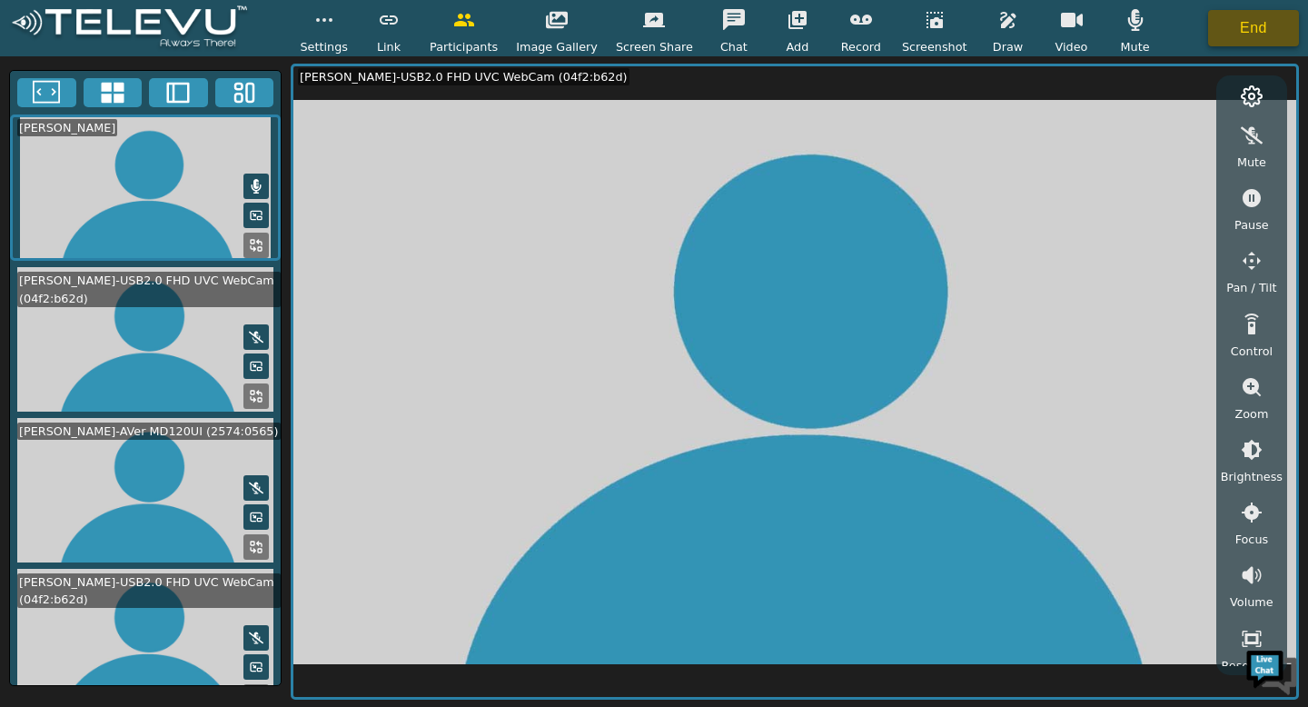
click at [1089, 34] on button "End" at bounding box center [1253, 28] width 91 height 36
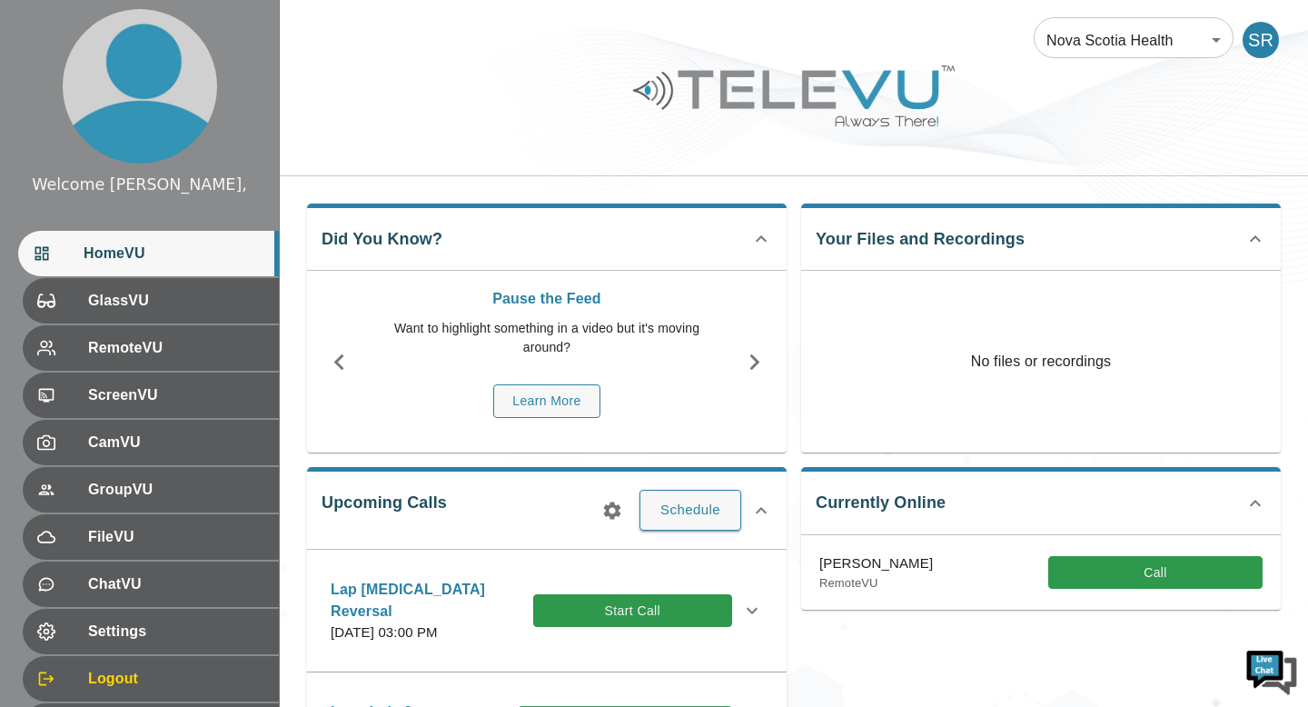
click at [760, 582] on icon at bounding box center [752, 611] width 22 height 22
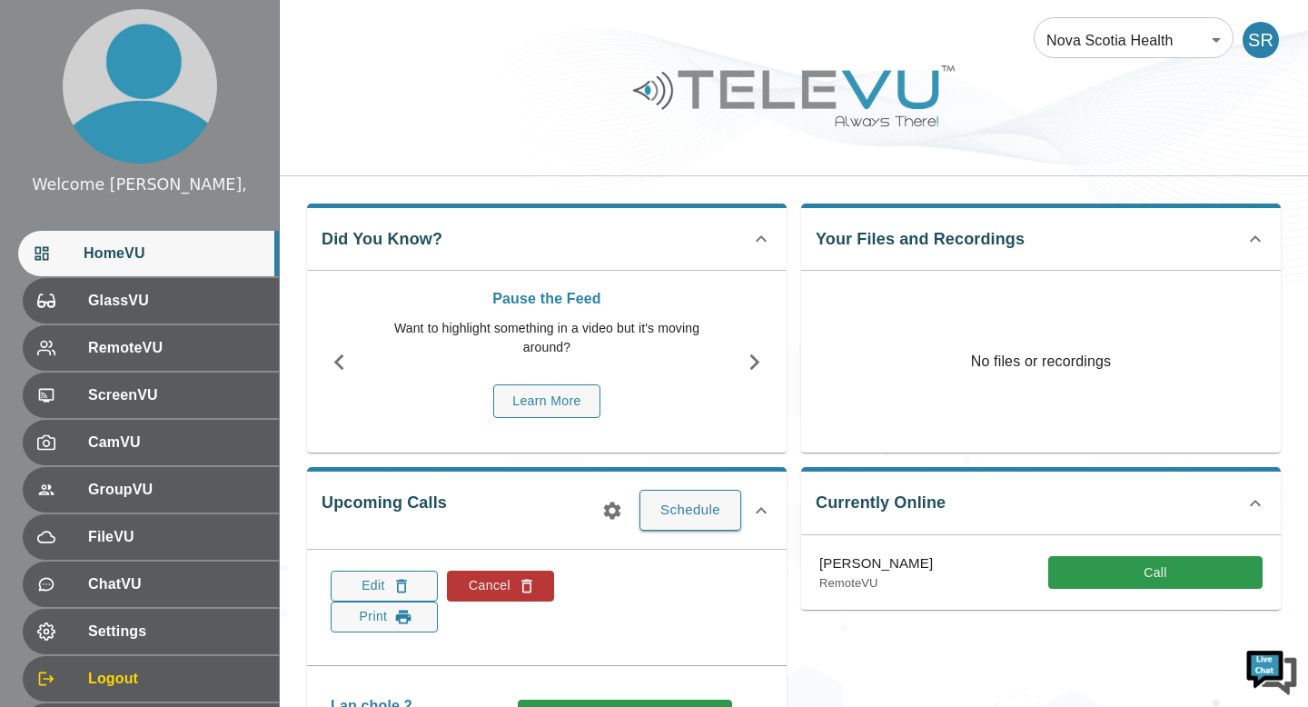
scroll to position [383, 0]
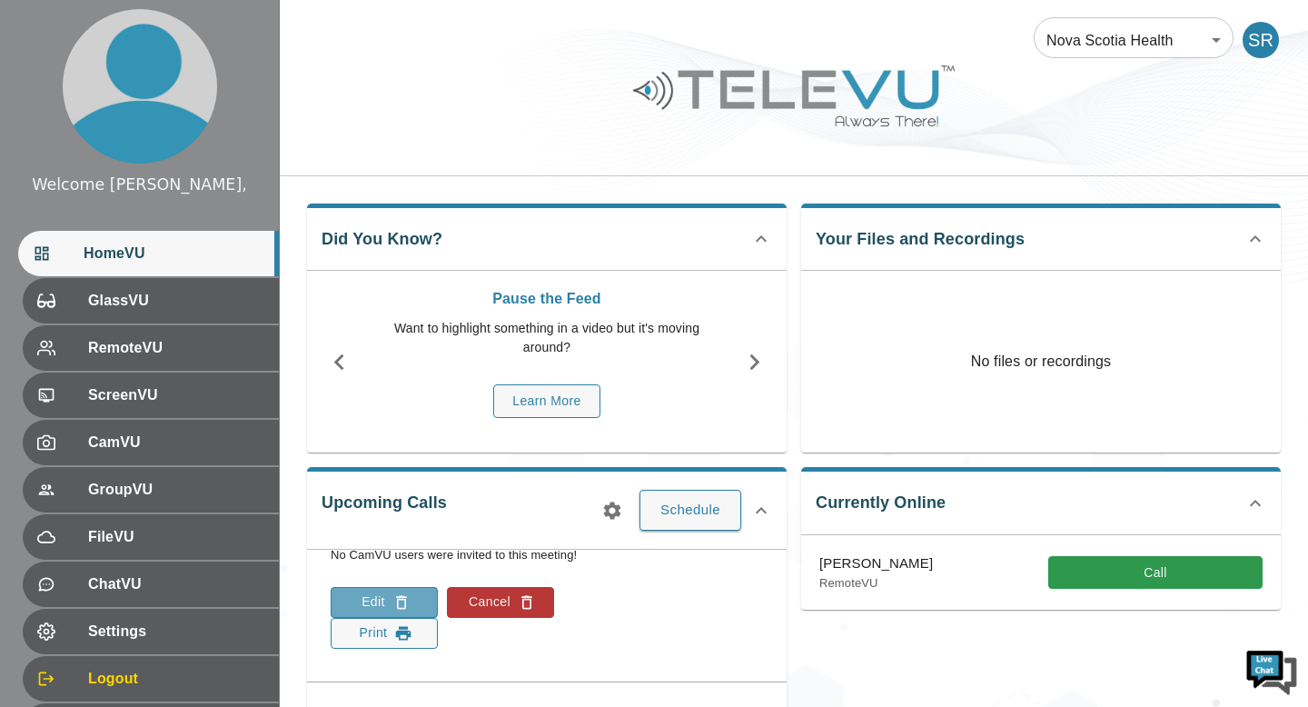
click at [396, 582] on icon "button" at bounding box center [401, 602] width 11 height 14
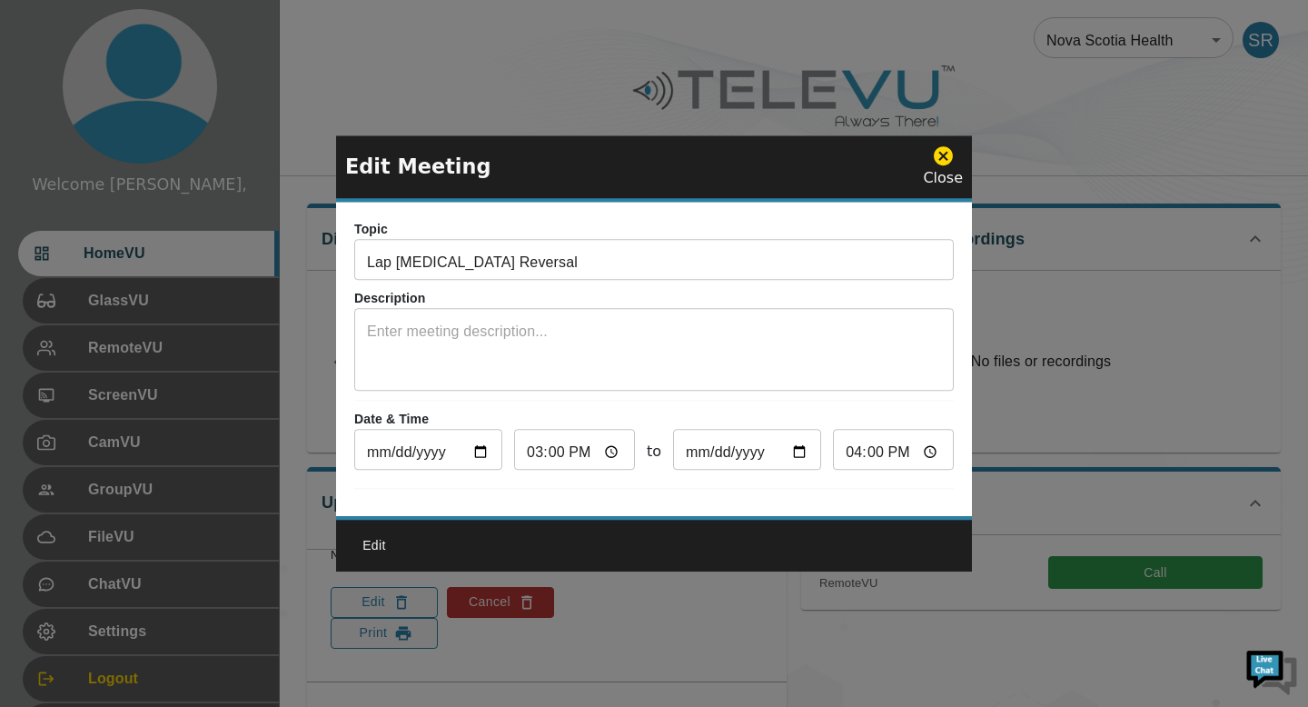
click at [941, 156] on icon at bounding box center [943, 155] width 19 height 19
